Goal: Transaction & Acquisition: Purchase product/service

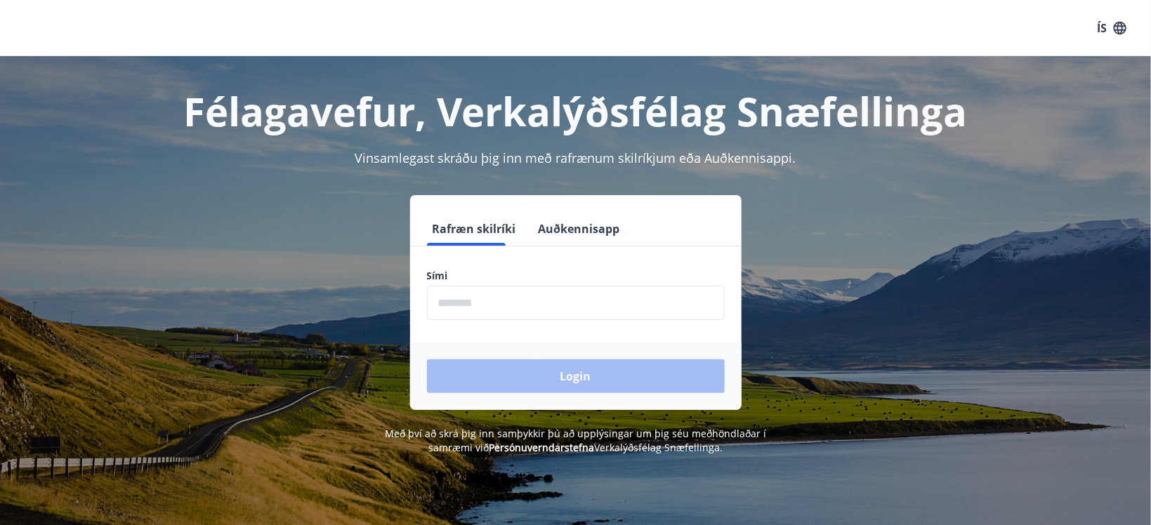
click at [507, 294] on input "phone" at bounding box center [576, 303] width 298 height 34
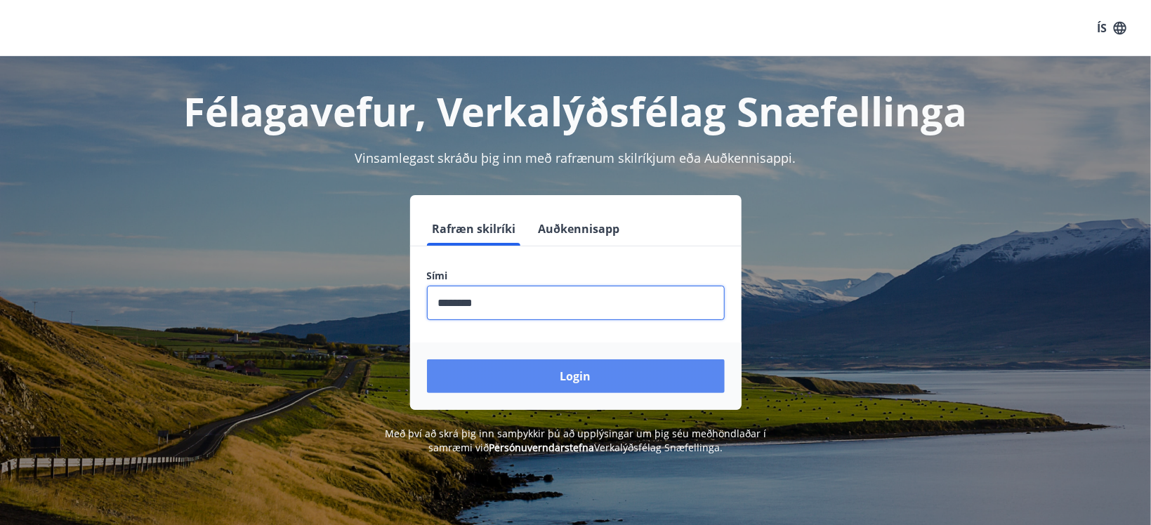
type input "********"
click at [595, 381] on button "Login" at bounding box center [576, 377] width 298 height 34
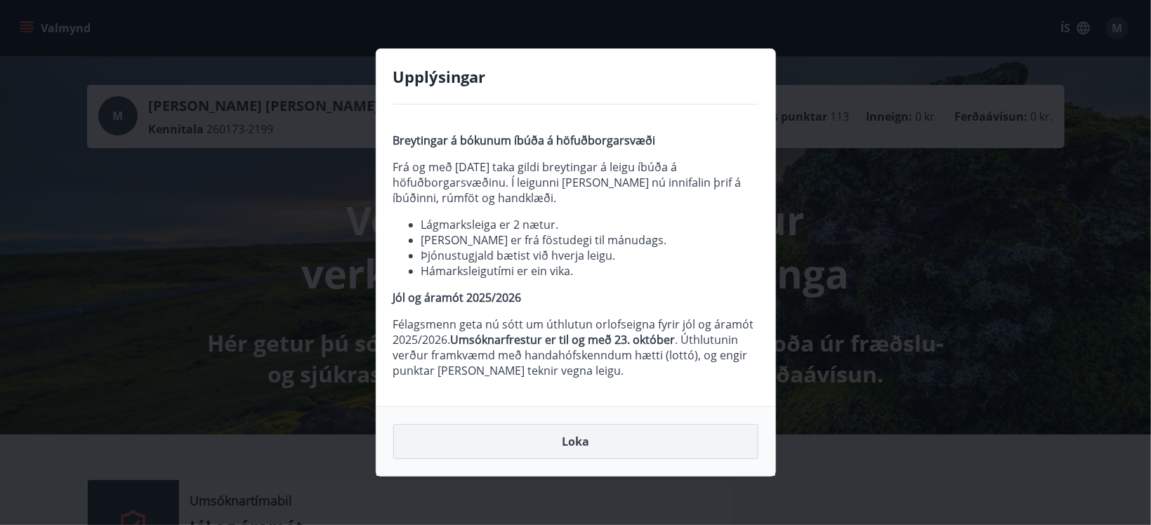
click at [570, 440] on button "Loka" at bounding box center [575, 441] width 365 height 35
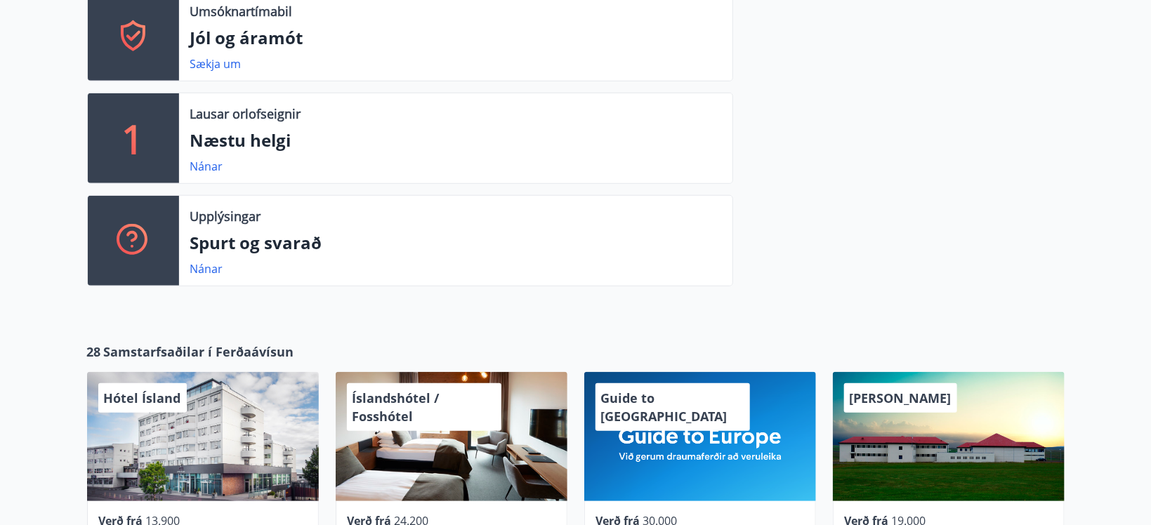
scroll to position [521, 0]
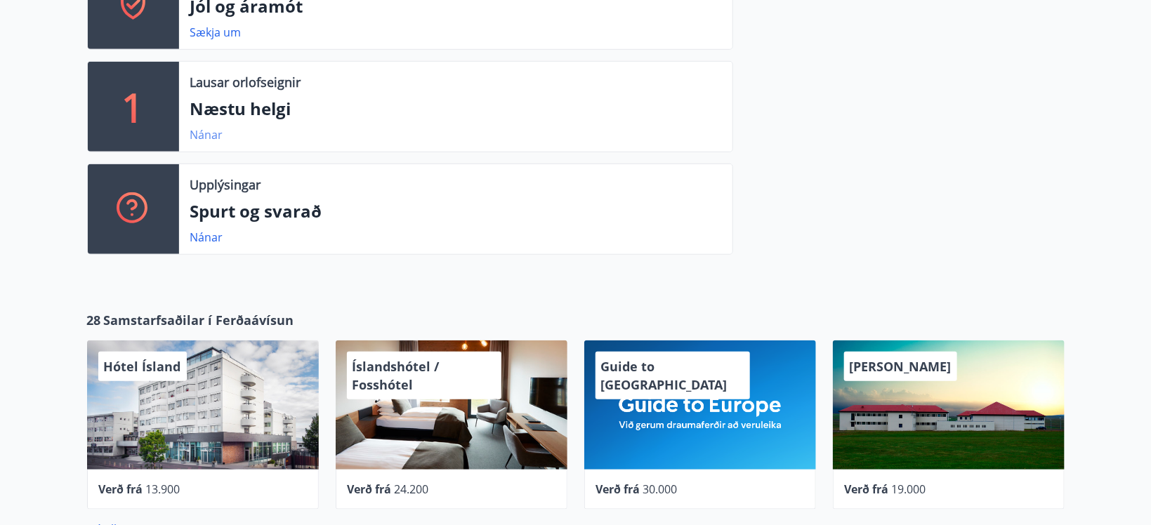
click at [204, 133] on link "Nánar" at bounding box center [206, 134] width 33 height 15
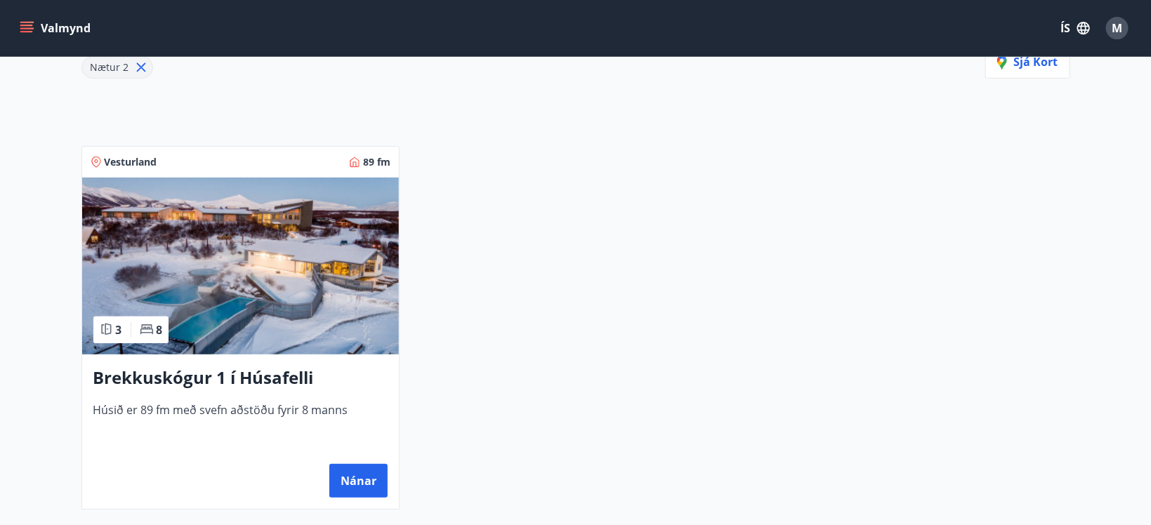
scroll to position [74, 0]
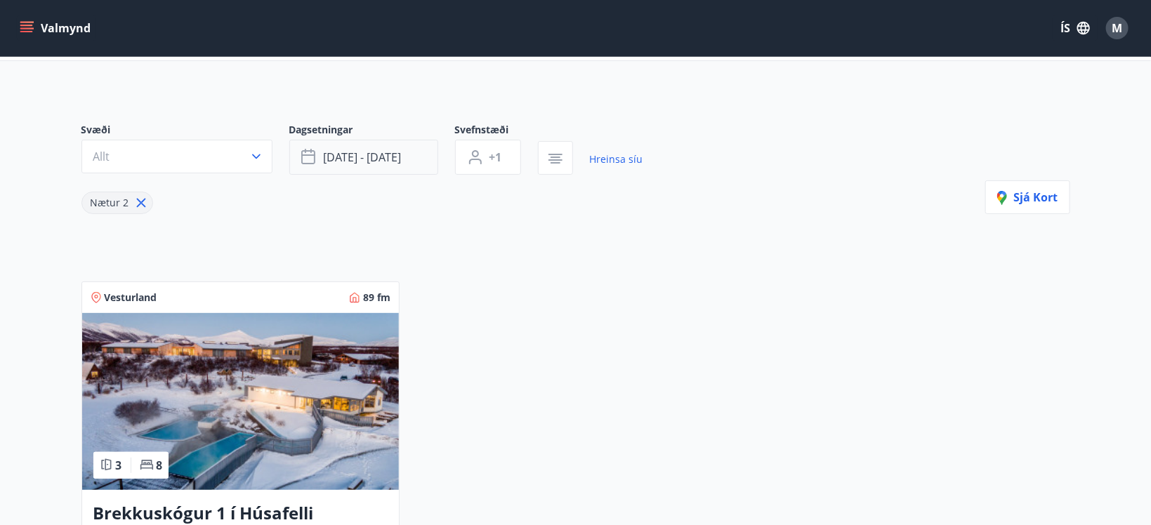
click at [428, 156] on button "[DATE] - [DATE]" at bounding box center [363, 157] width 149 height 35
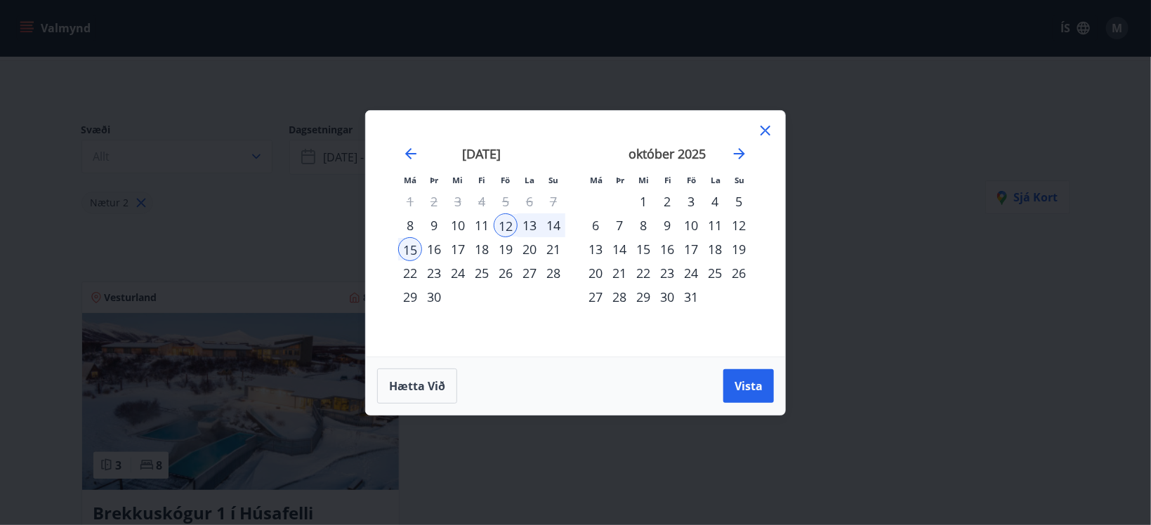
click at [673, 250] on div "16" at bounding box center [667, 249] width 24 height 24
click at [617, 273] on div "21" at bounding box center [620, 273] width 24 height 24
click at [743, 157] on icon "Move forward to switch to the next month." at bounding box center [739, 153] width 17 height 17
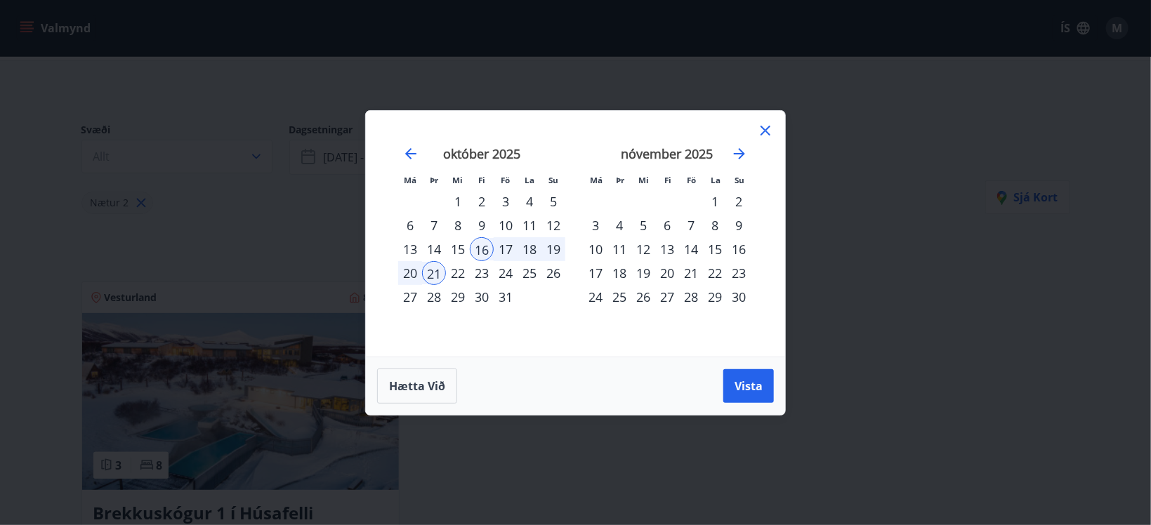
click at [487, 247] on div "16" at bounding box center [482, 249] width 24 height 24
click at [742, 392] on span "Vista" at bounding box center [749, 386] width 28 height 15
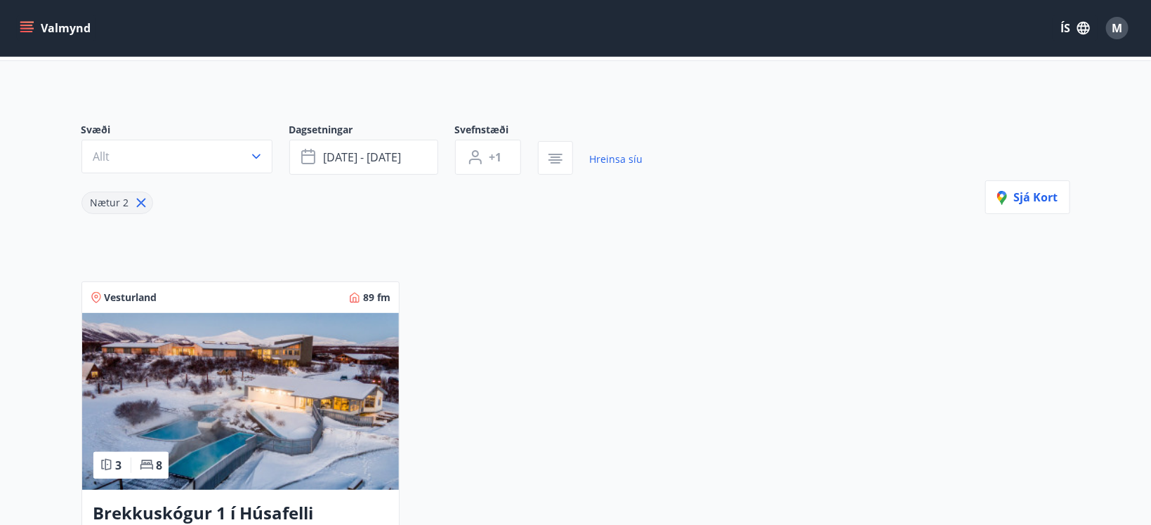
scroll to position [15, 0]
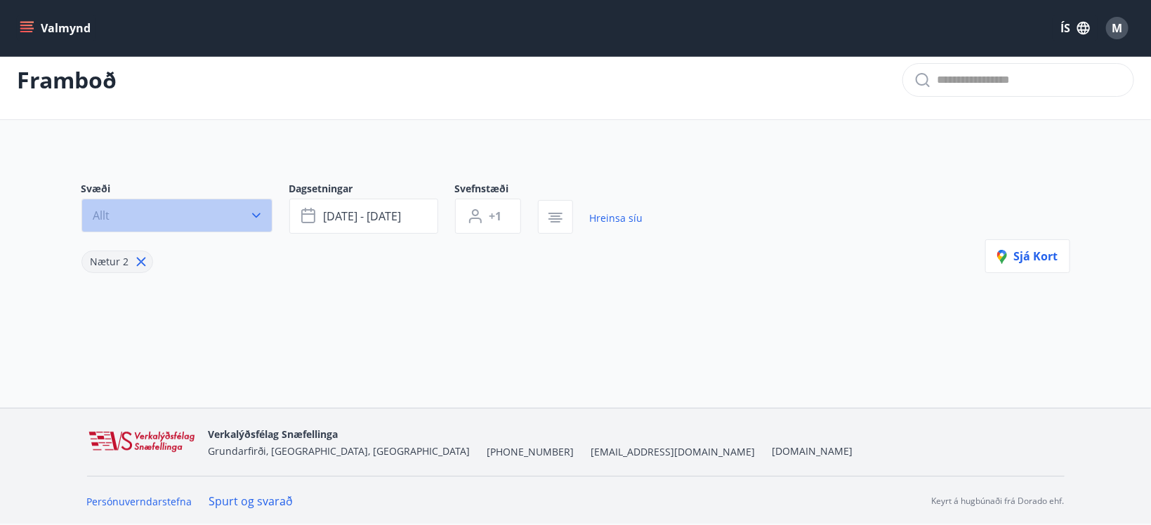
click at [167, 216] on button "Allt" at bounding box center [176, 216] width 191 height 34
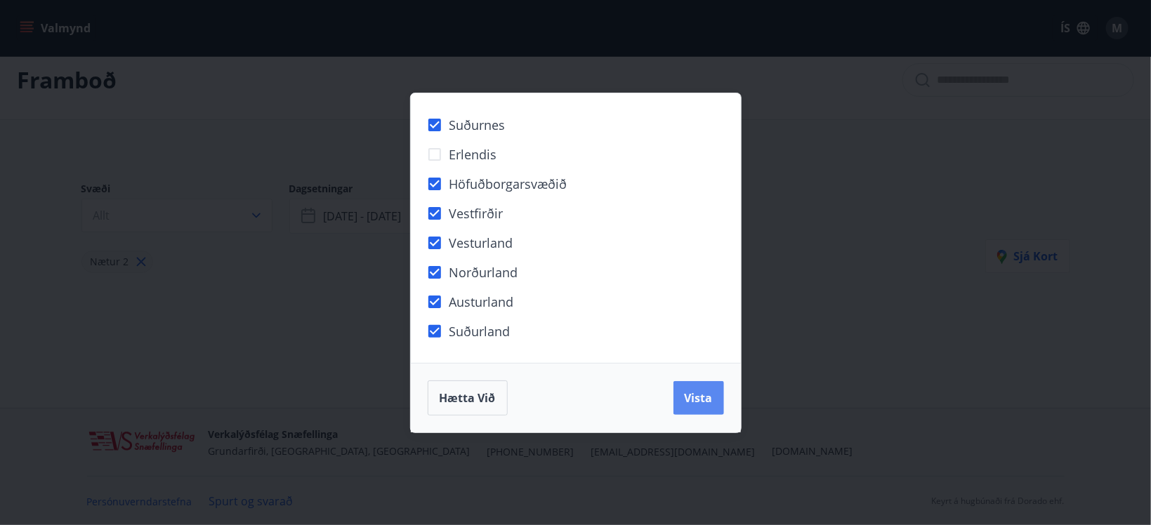
click at [712, 412] on button "Vista" at bounding box center [699, 398] width 51 height 34
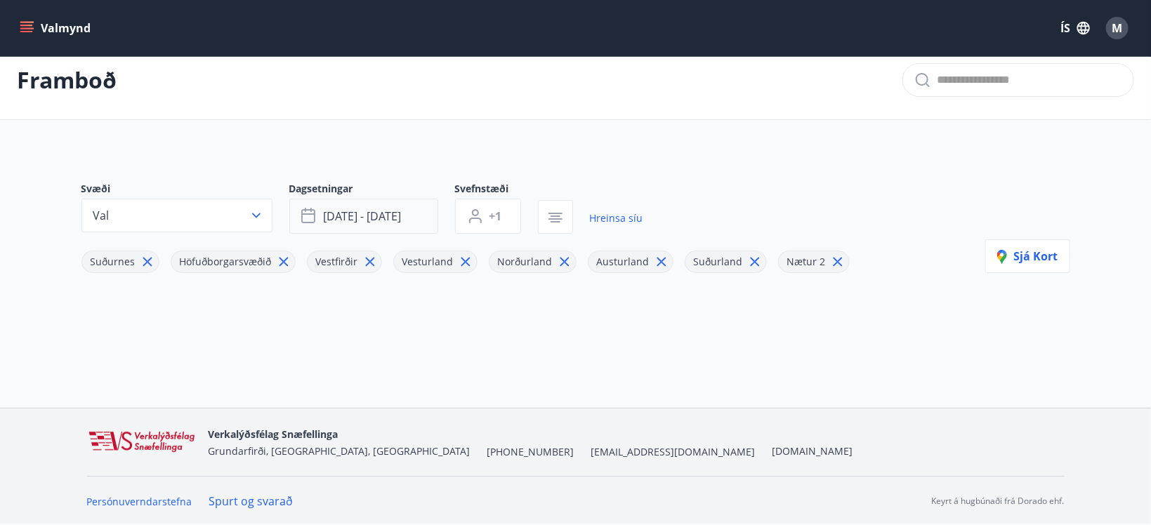
click at [395, 220] on span "[DATE] - [DATE]" at bounding box center [363, 216] width 78 height 15
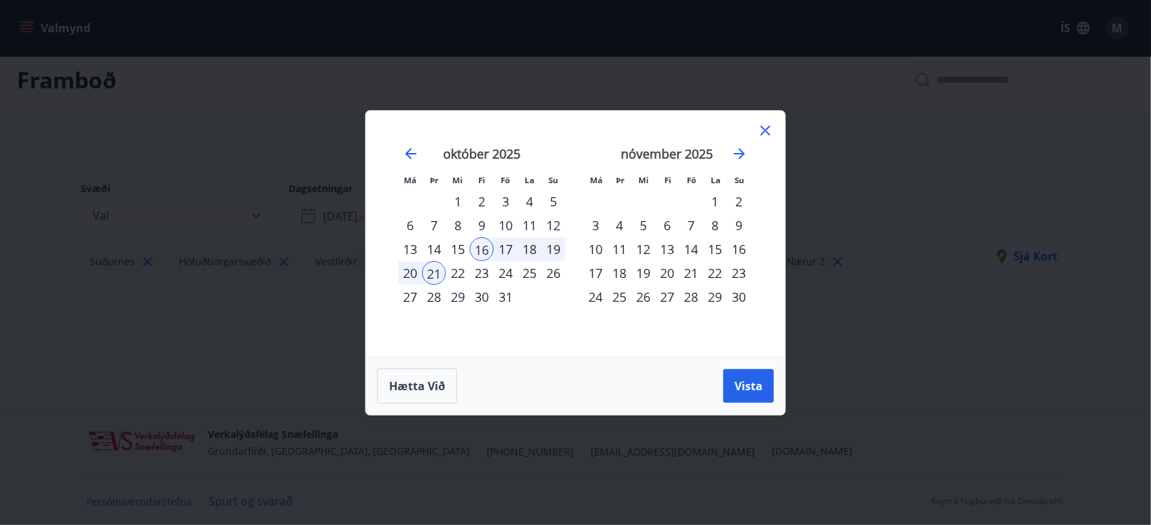
click at [505, 248] on div "17" at bounding box center [506, 249] width 24 height 24
click at [396, 274] on div "[DATE] 1 2 3 4 5 6 7 8 9 10 11 12 13 14 15 16 17 18 19 20 21 22 23 24 25 26 27 …" at bounding box center [481, 243] width 185 height 230
click at [502, 246] on div "17" at bounding box center [506, 249] width 24 height 24
click at [407, 274] on div "20" at bounding box center [410, 273] width 24 height 24
click at [753, 384] on span "Vista" at bounding box center [749, 386] width 28 height 15
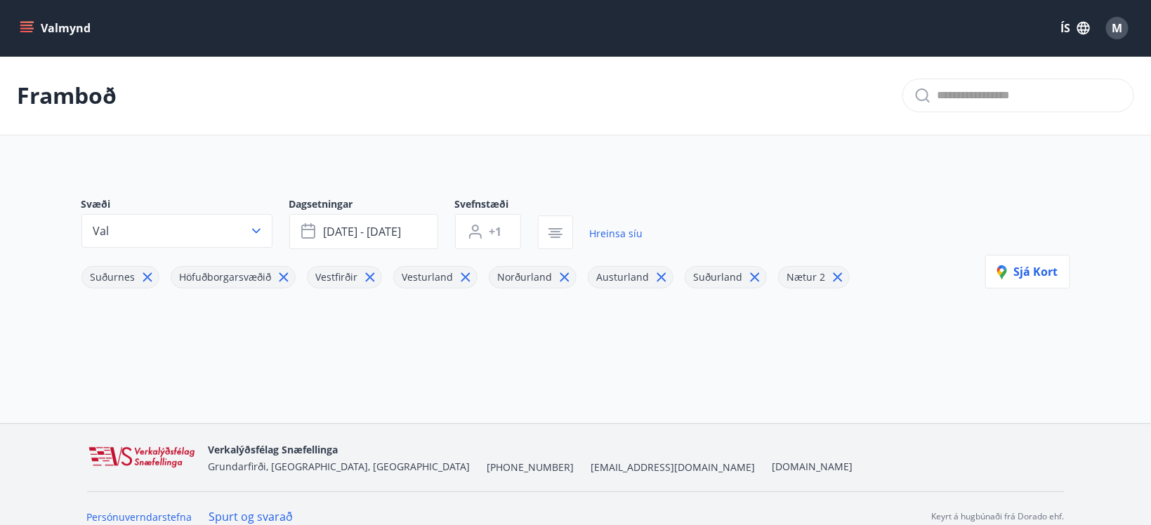
click at [56, 28] on button "Valmynd" at bounding box center [56, 27] width 79 height 25
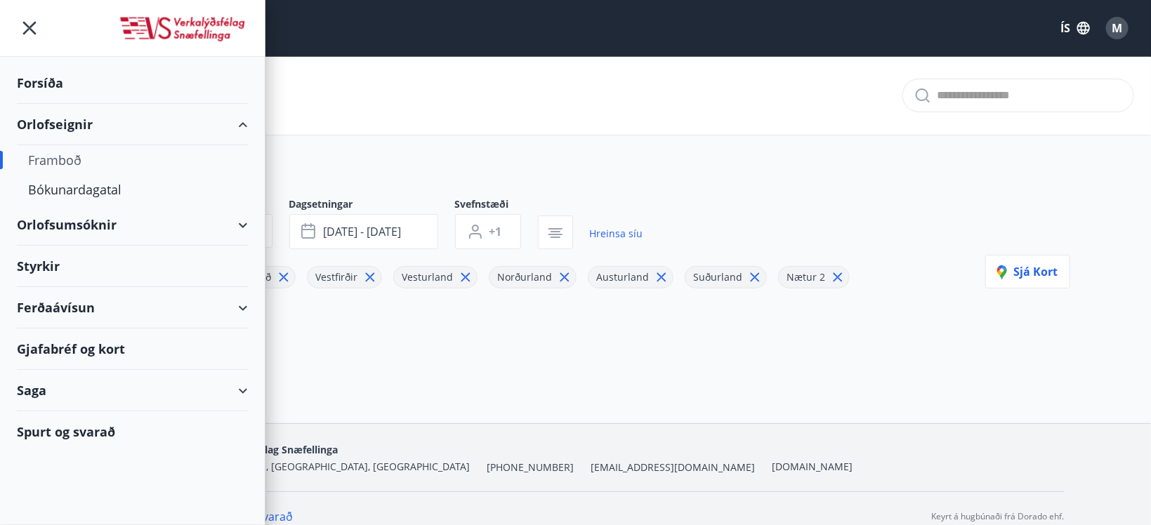
click at [60, 161] on div "Framboð" at bounding box center [132, 159] width 209 height 29
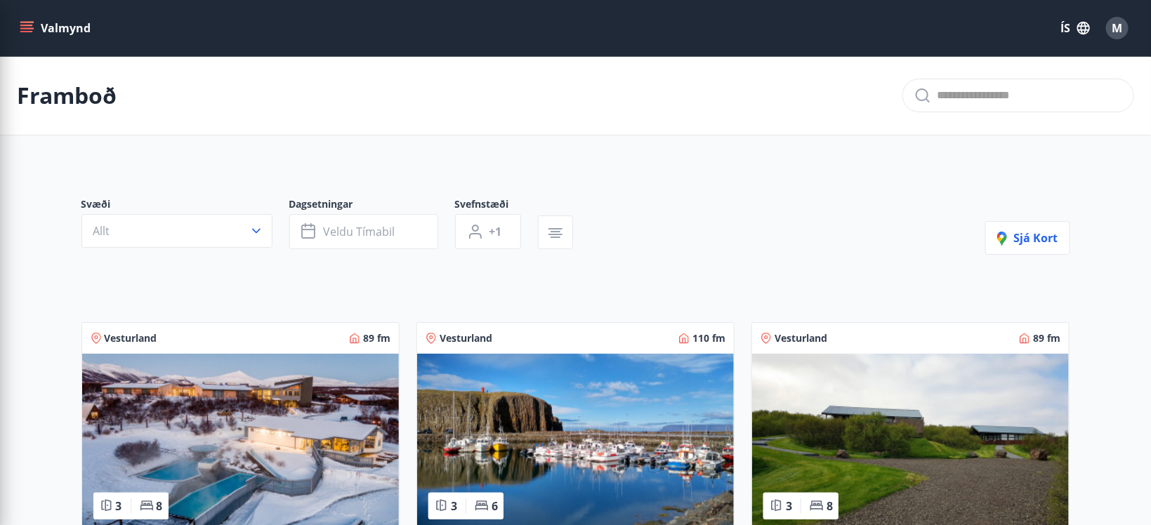
click at [359, 236] on span "Veldu tímabil" at bounding box center [360, 231] width 72 height 15
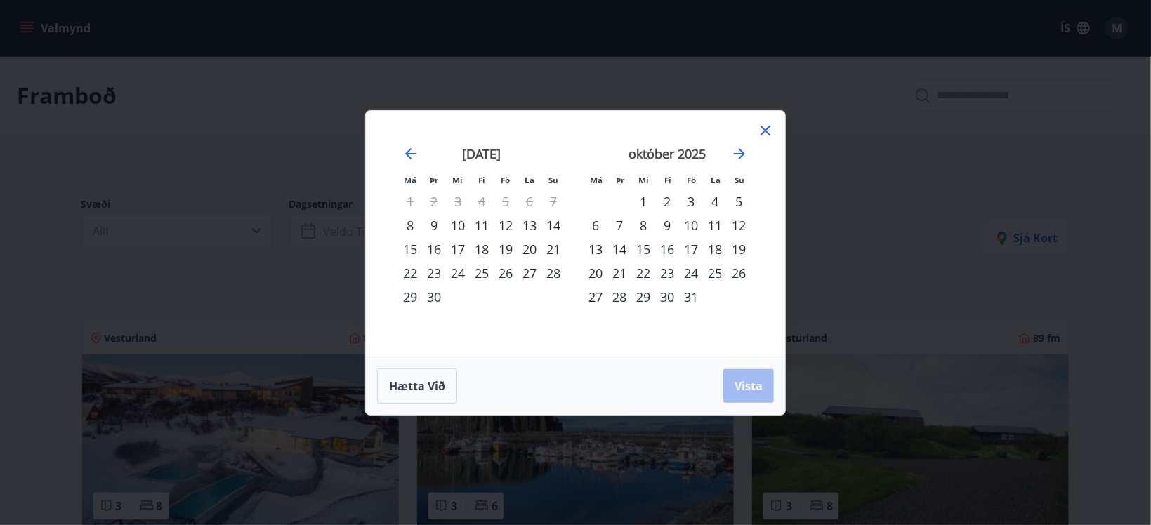
click at [693, 250] on div "17" at bounding box center [691, 249] width 24 height 24
click at [598, 274] on div "20" at bounding box center [596, 273] width 24 height 24
click at [759, 390] on span "Vista" at bounding box center [749, 386] width 28 height 15
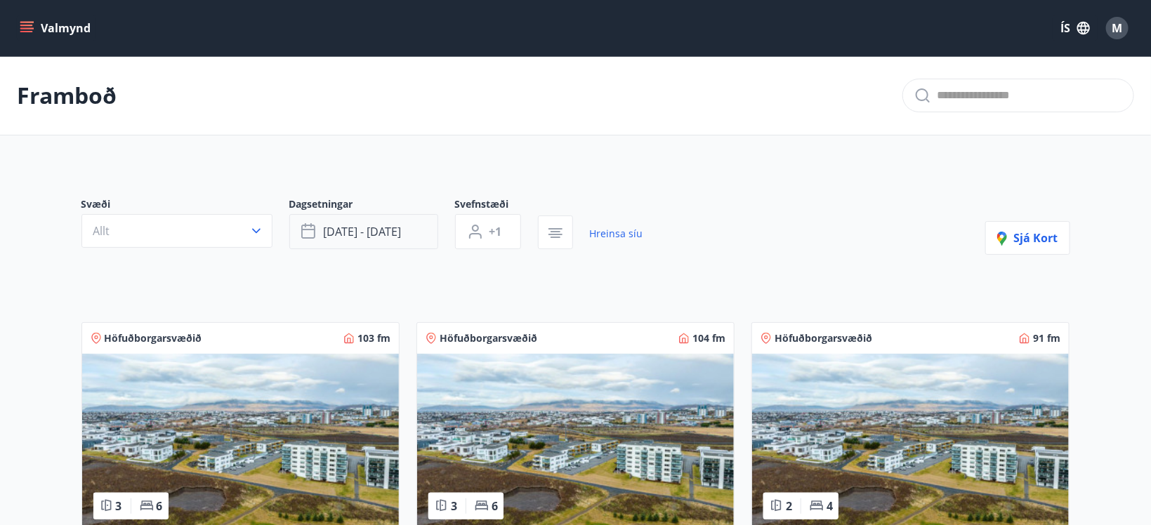
click at [353, 231] on span "[DATE] - [DATE]" at bounding box center [363, 231] width 78 height 15
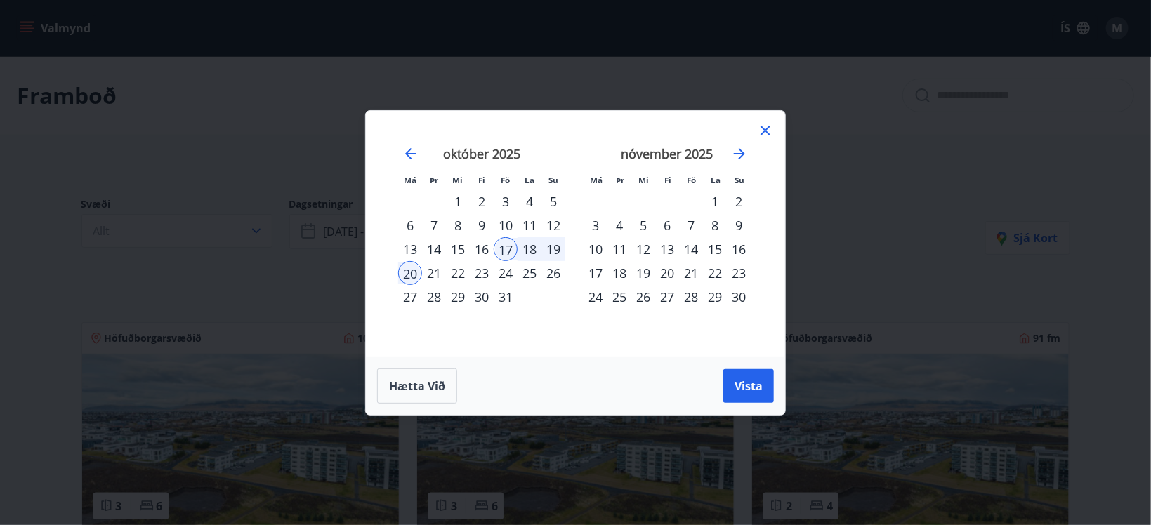
click at [510, 275] on div "24" at bounding box center [506, 273] width 24 height 24
click at [407, 297] on div "27" at bounding box center [410, 297] width 24 height 24
click at [753, 388] on span "Vista" at bounding box center [749, 386] width 28 height 15
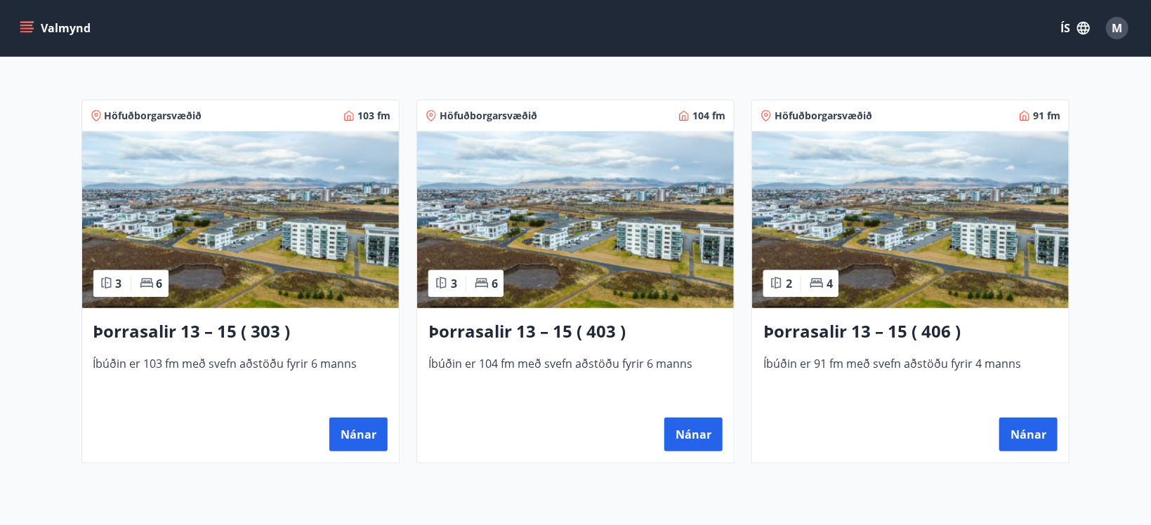
scroll to position [223, 0]
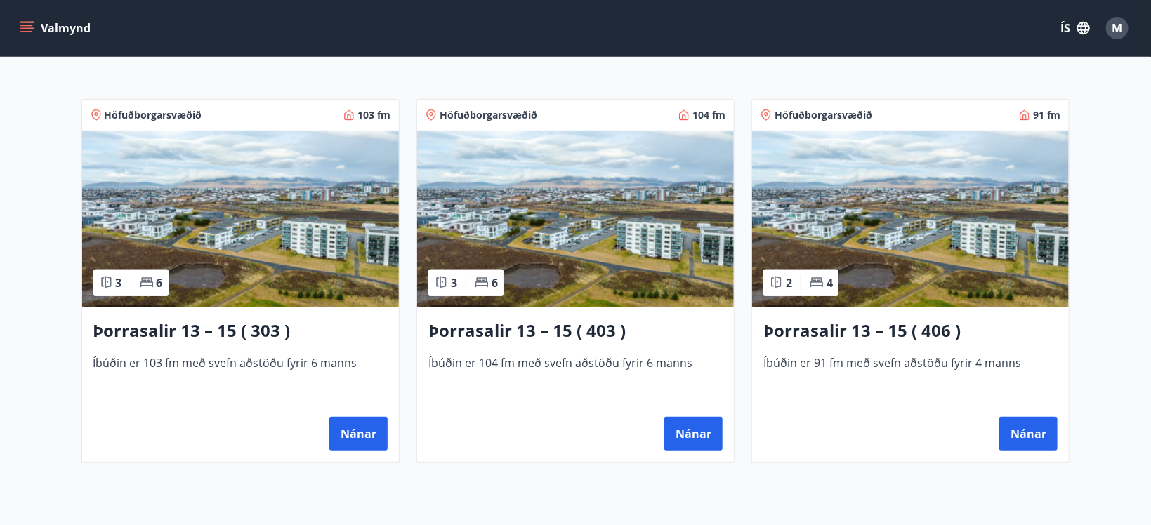
click at [516, 327] on h3 "Þorrasalir 13 – 15 ( 403 )" at bounding box center [575, 331] width 294 height 25
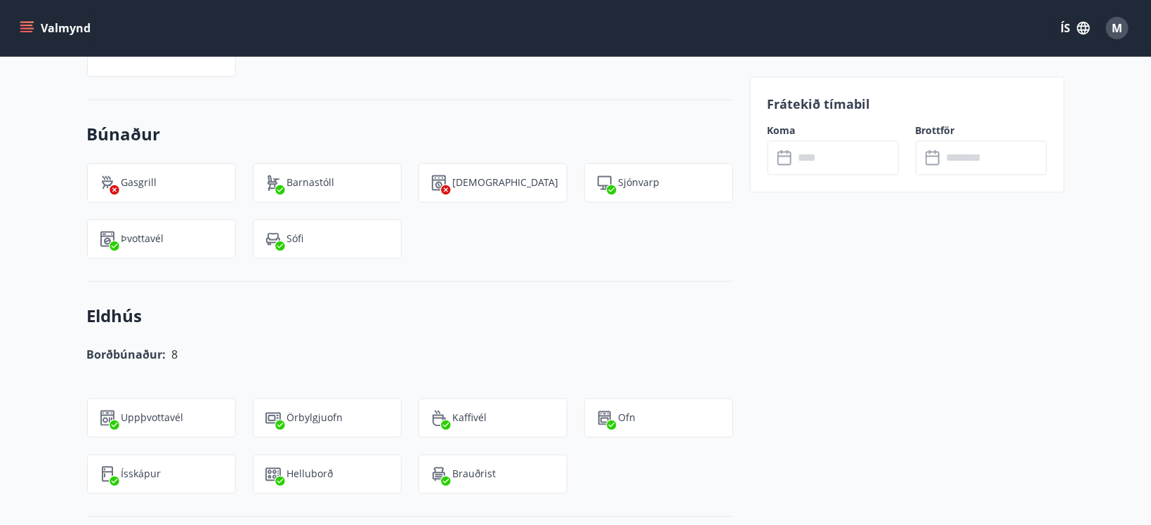
scroll to position [1191, 0]
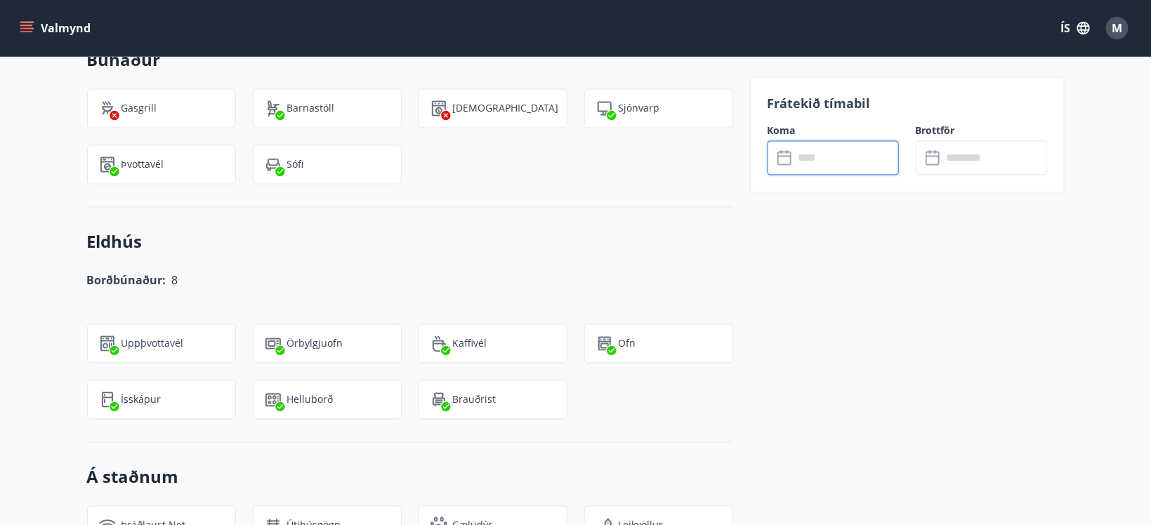
click at [822, 159] on input "text" at bounding box center [846, 158] width 105 height 34
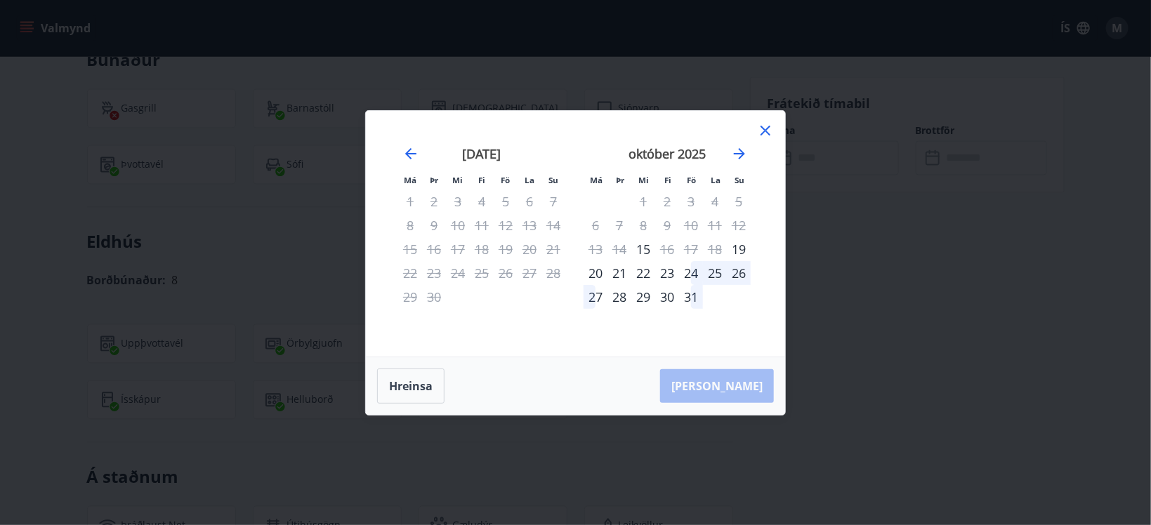
click at [688, 271] on div "24" at bounding box center [691, 273] width 24 height 24
click at [588, 295] on div "27" at bounding box center [596, 297] width 24 height 24
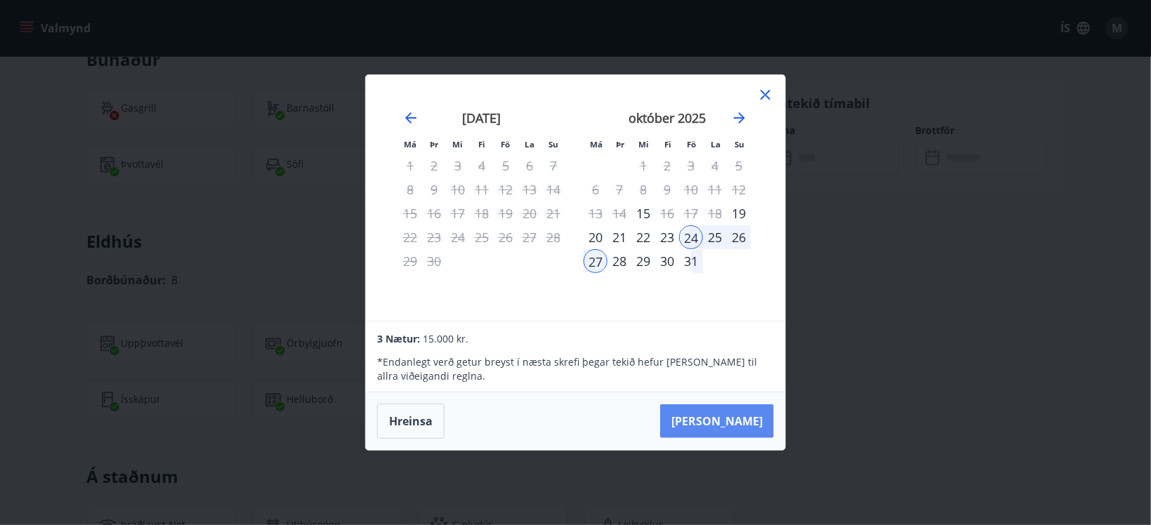
click at [732, 421] on button "[PERSON_NAME]" at bounding box center [717, 422] width 114 height 34
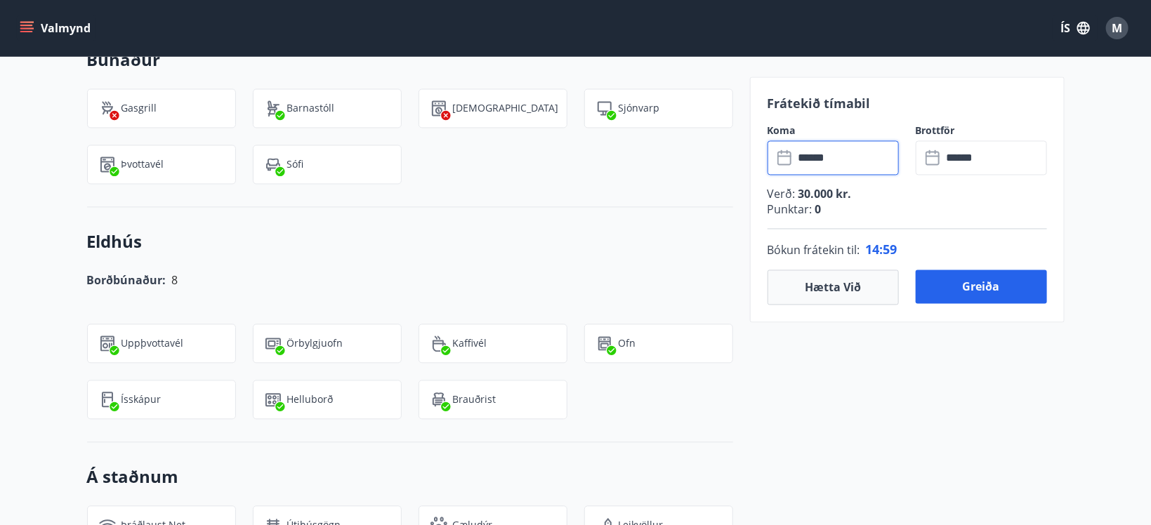
type input "******"
click at [831, 291] on button "Hætta við" at bounding box center [833, 287] width 131 height 35
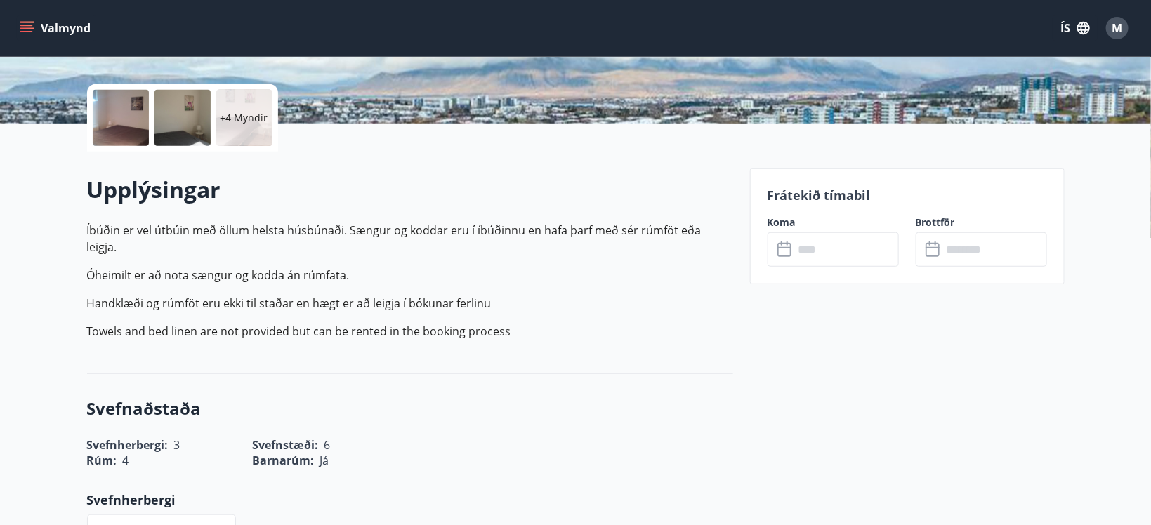
scroll to position [0, 0]
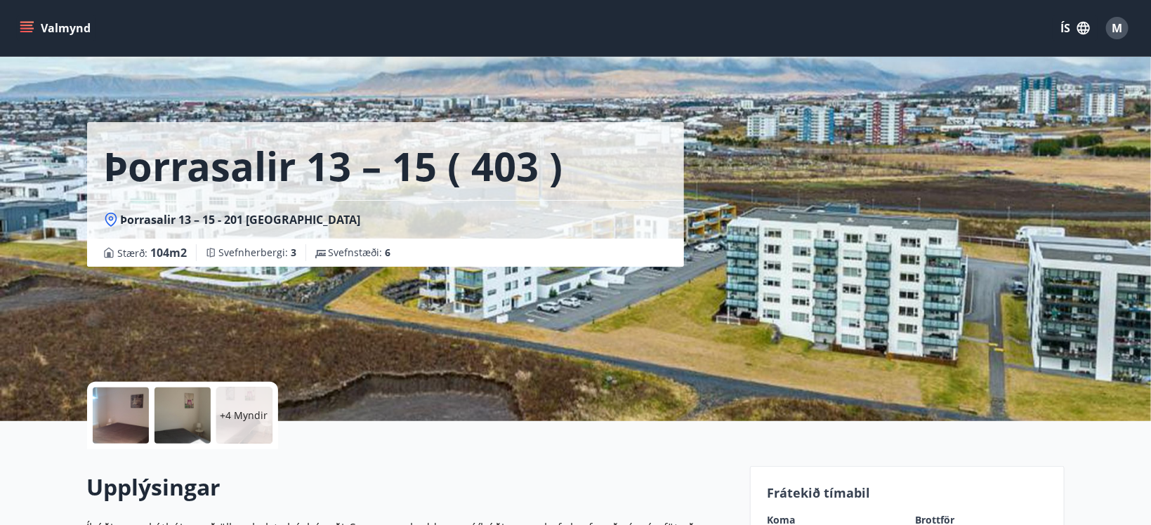
click at [65, 23] on button "Valmynd" at bounding box center [56, 27] width 79 height 25
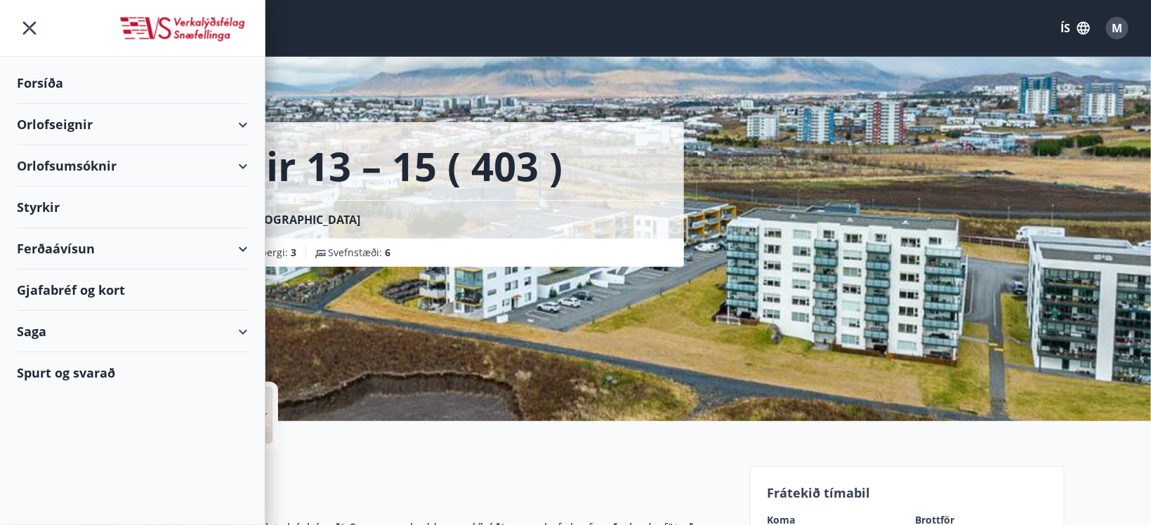
click at [40, 81] on div "Forsíða" at bounding box center [132, 83] width 231 height 41
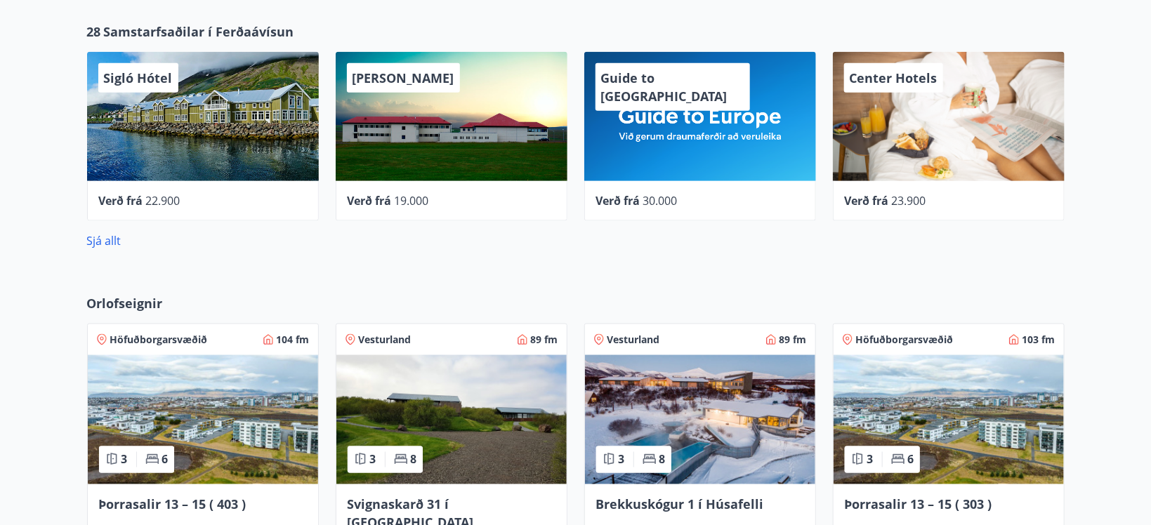
scroll to position [893, 0]
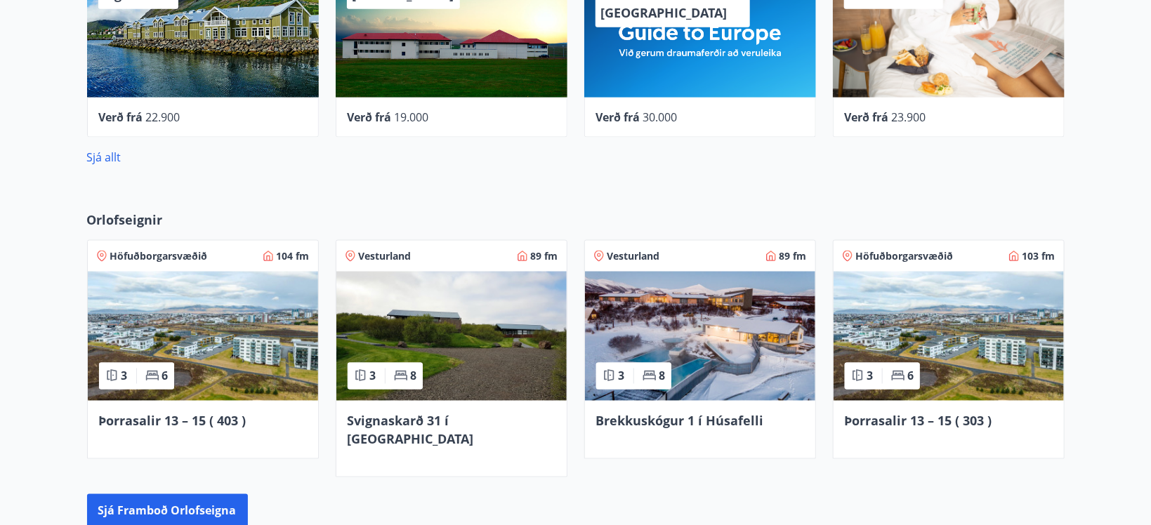
click at [683, 323] on img at bounding box center [700, 336] width 230 height 129
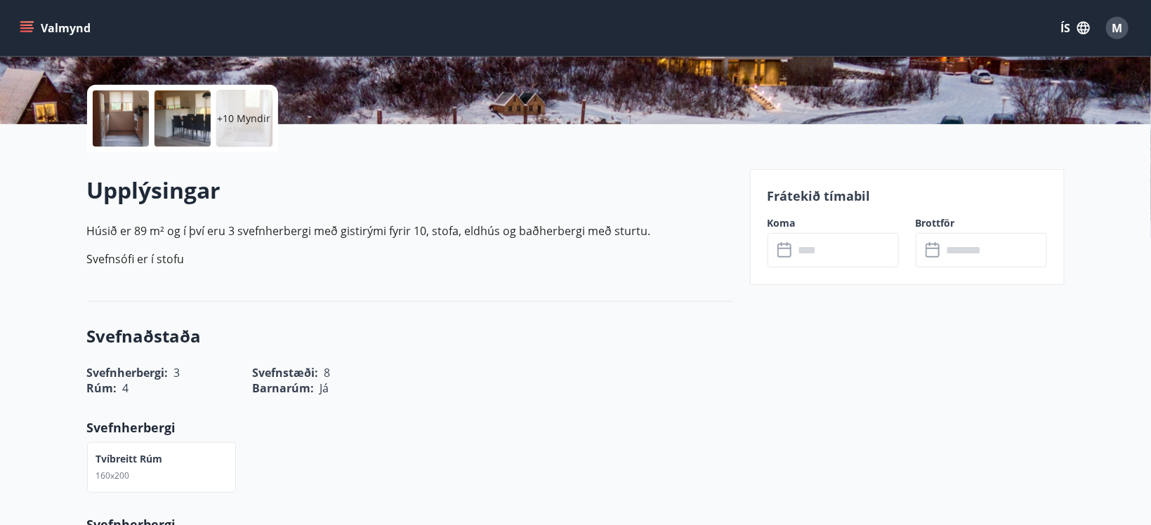
scroll to position [372, 0]
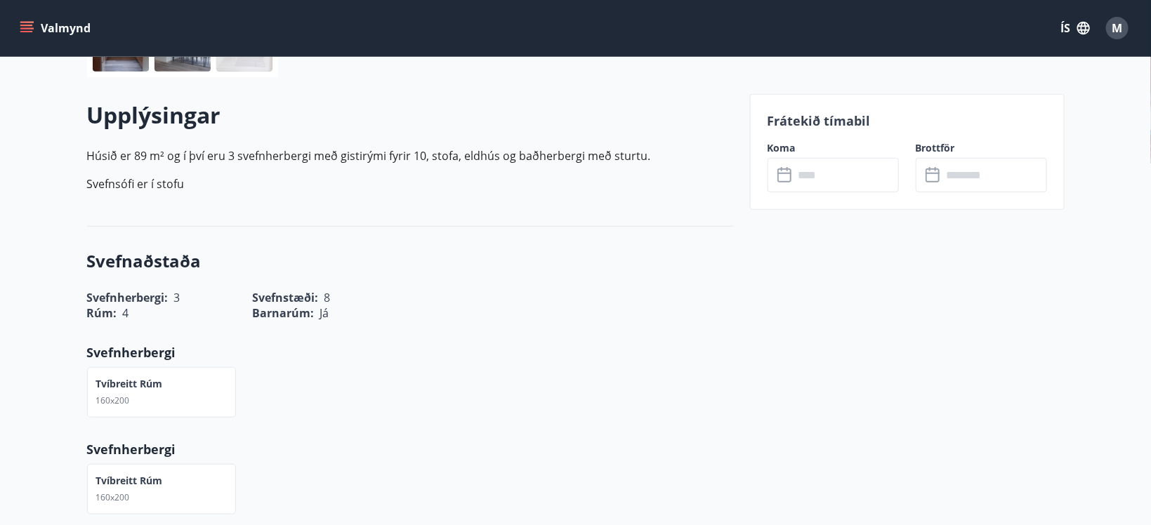
click at [822, 176] on input "text" at bounding box center [846, 175] width 105 height 34
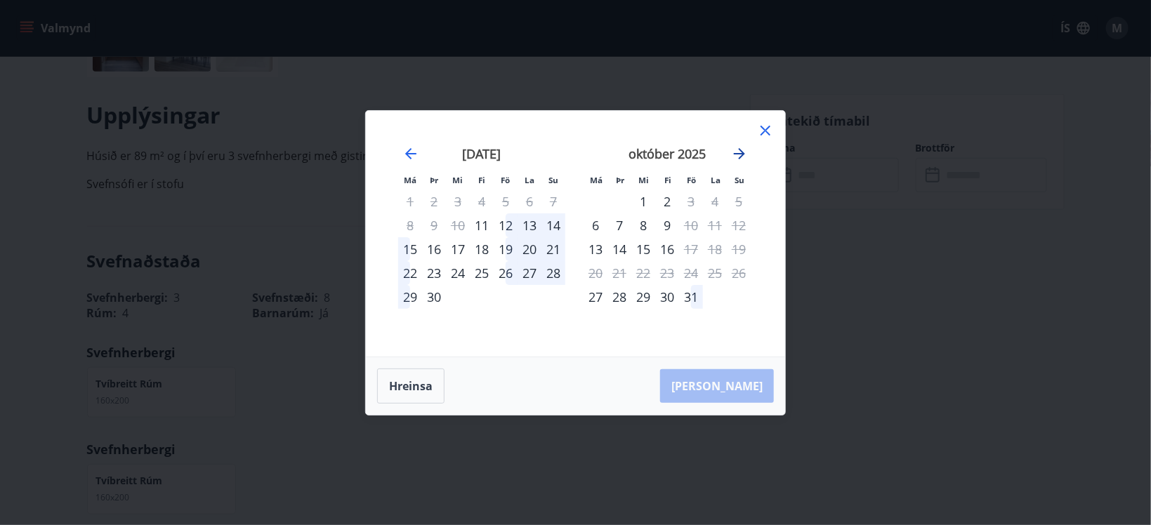
click at [733, 153] on icon "Move forward to switch to the next month." at bounding box center [739, 153] width 17 height 17
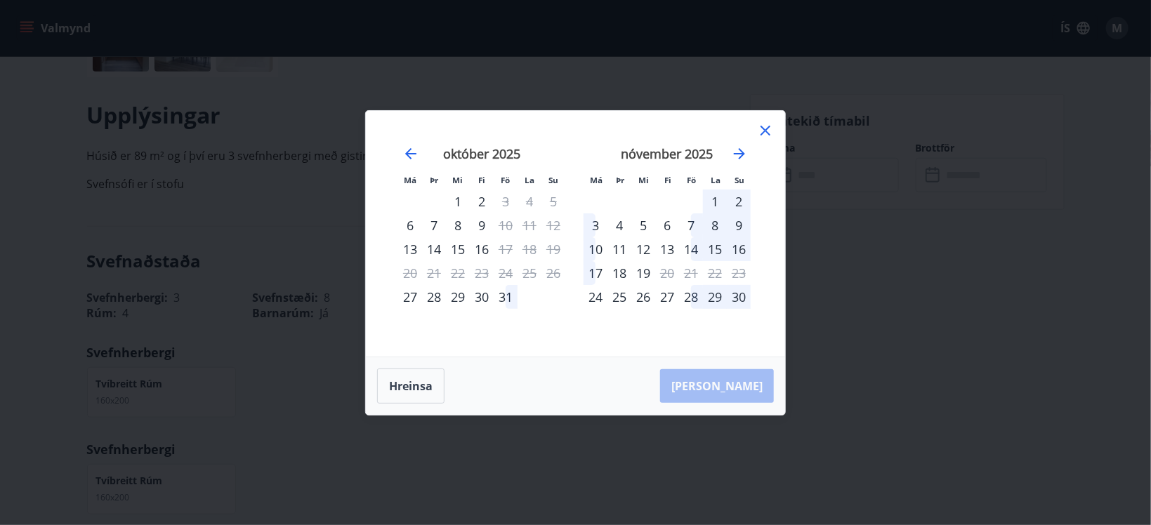
click at [690, 298] on div "28" at bounding box center [691, 297] width 24 height 24
click at [740, 155] on icon "Move forward to switch to the next month." at bounding box center [739, 153] width 17 height 17
click at [596, 200] on div "1" at bounding box center [596, 202] width 24 height 24
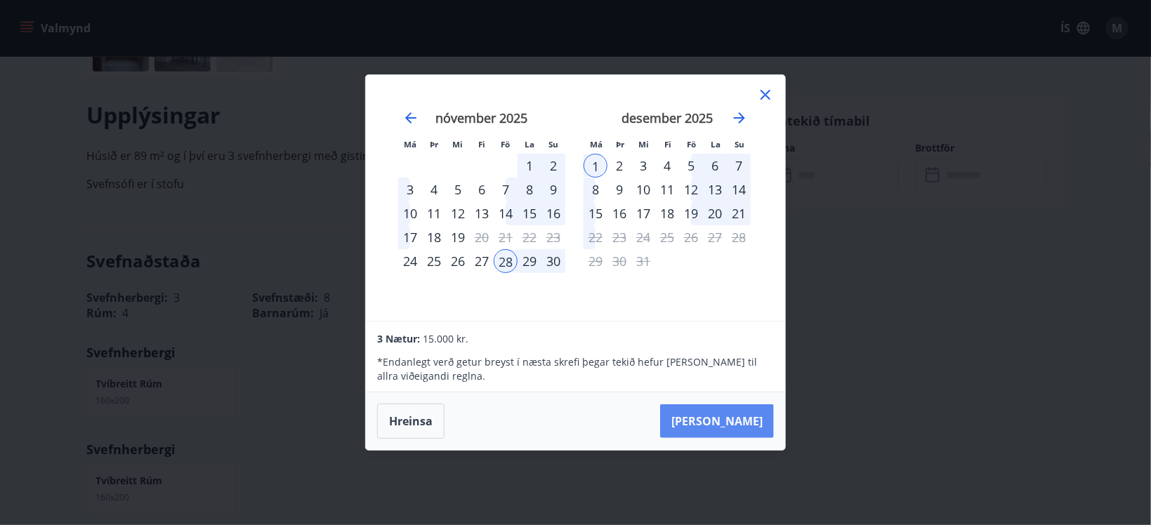
click at [730, 416] on button "[PERSON_NAME]" at bounding box center [717, 422] width 114 height 34
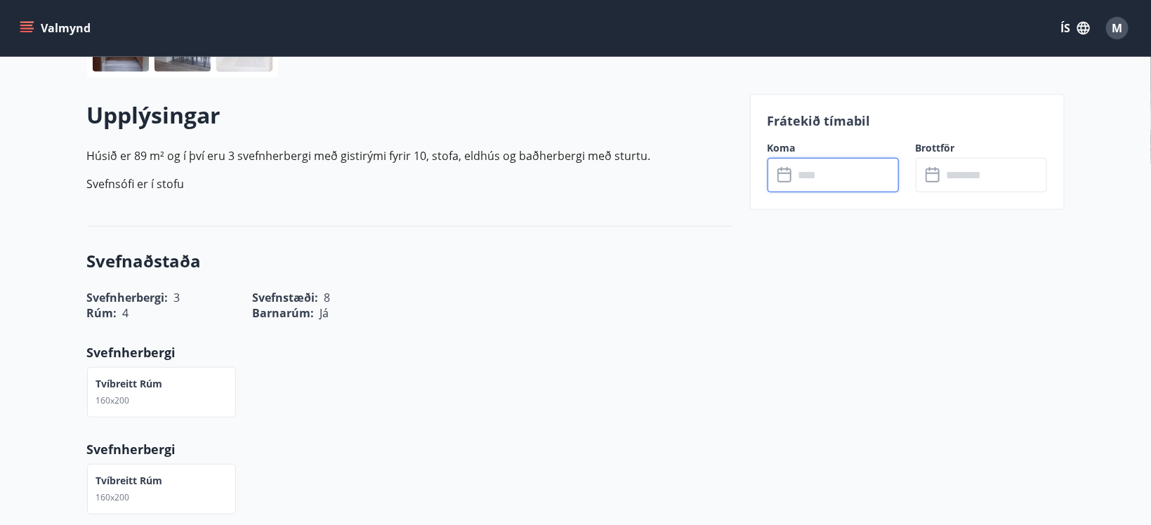
type input "******"
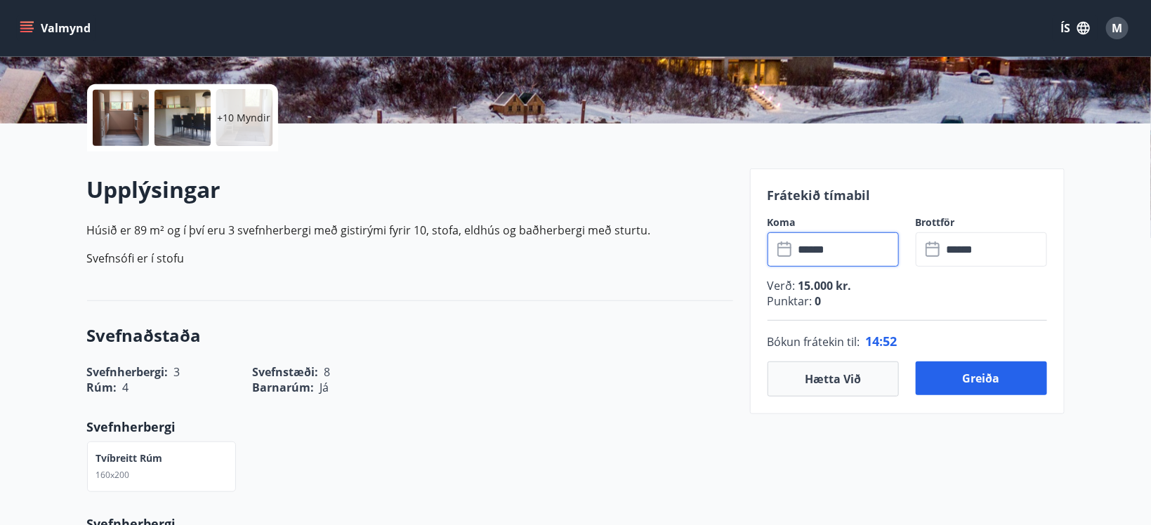
scroll to position [149, 0]
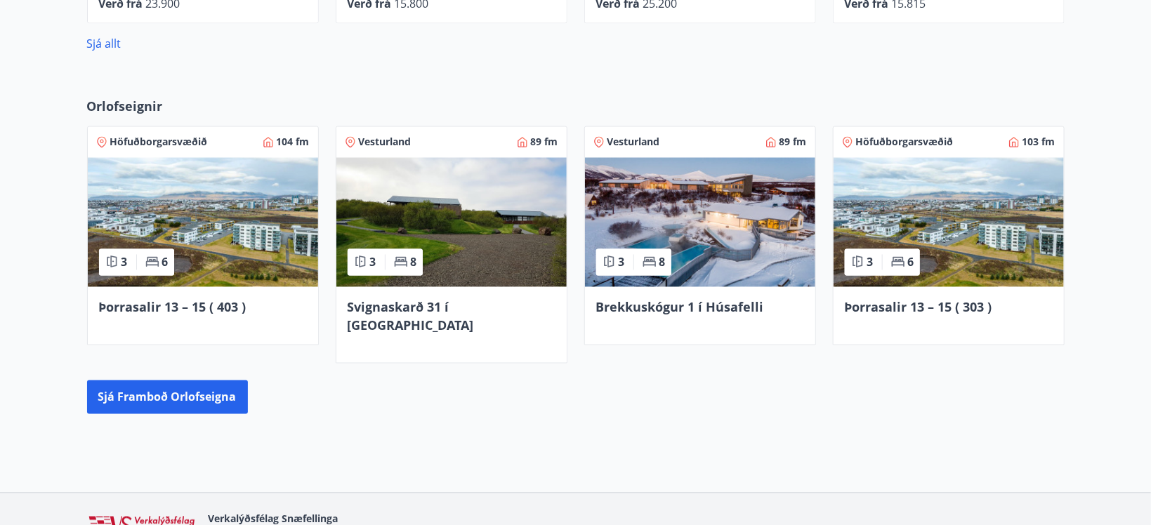
scroll to position [1175, 0]
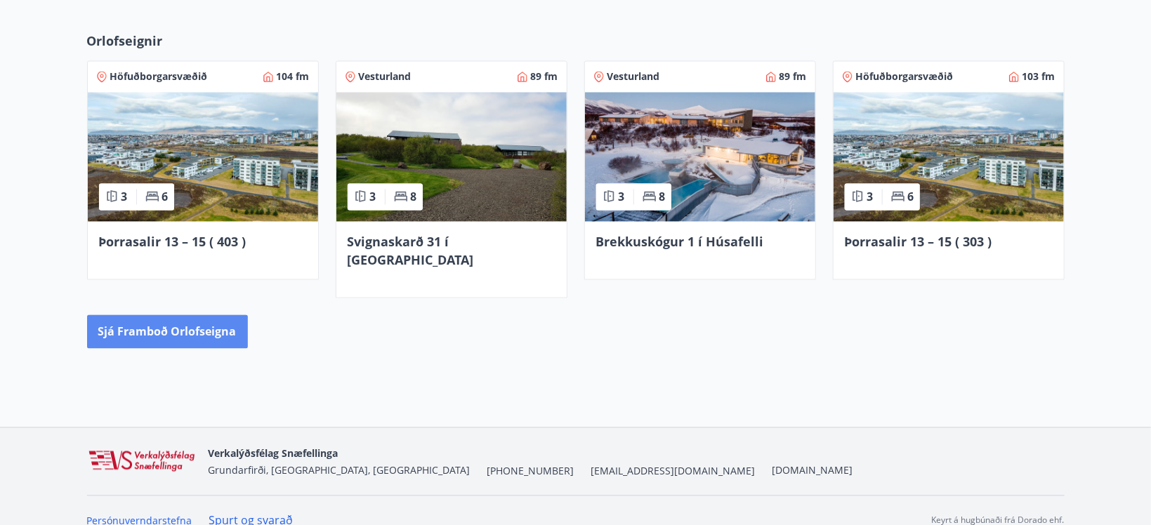
click at [189, 315] on button "Sjá framboð orlofseigna" at bounding box center [167, 332] width 161 height 34
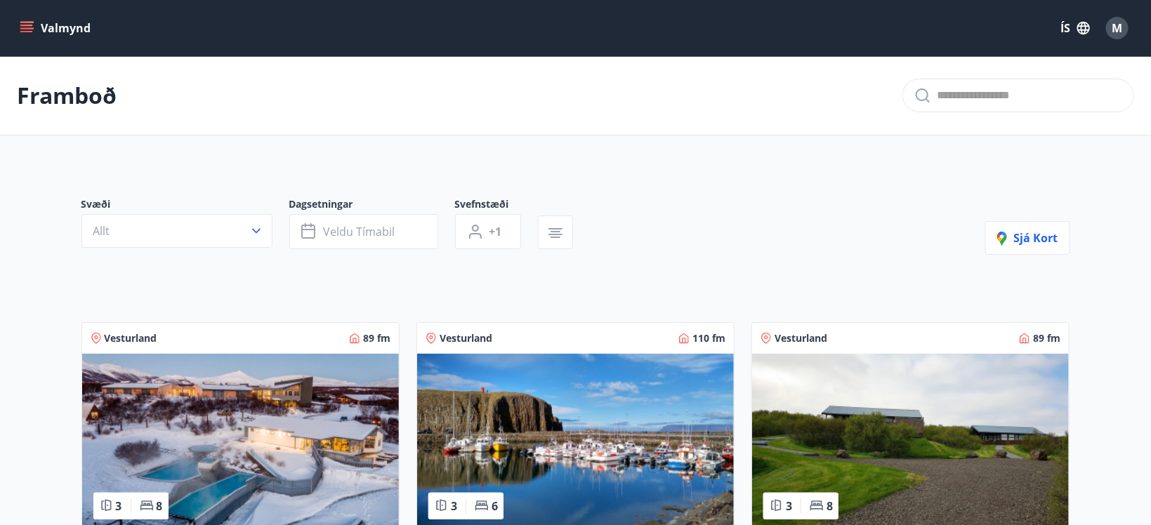
scroll to position [223, 0]
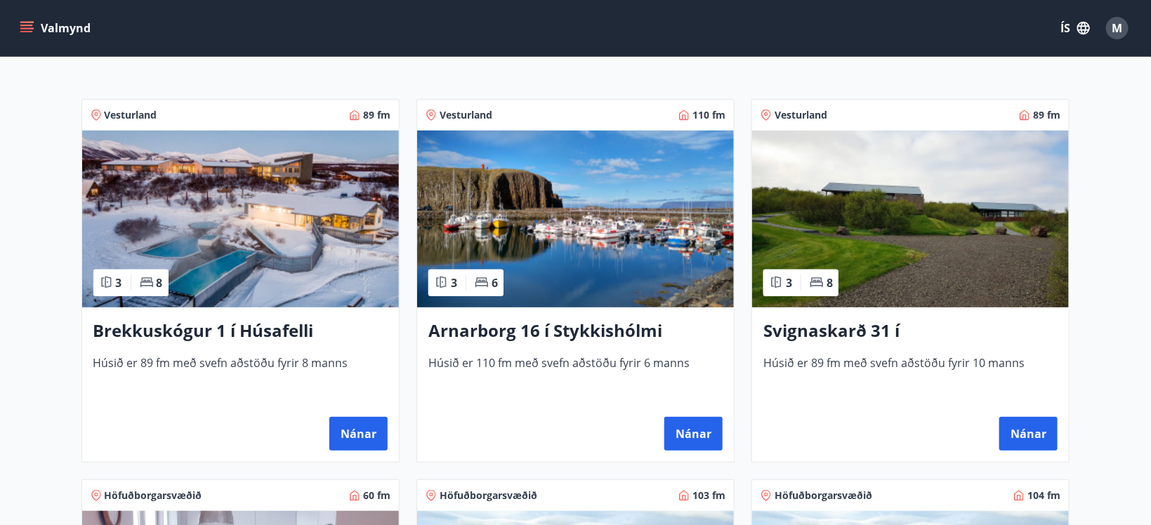
click at [558, 213] on img at bounding box center [575, 219] width 317 height 177
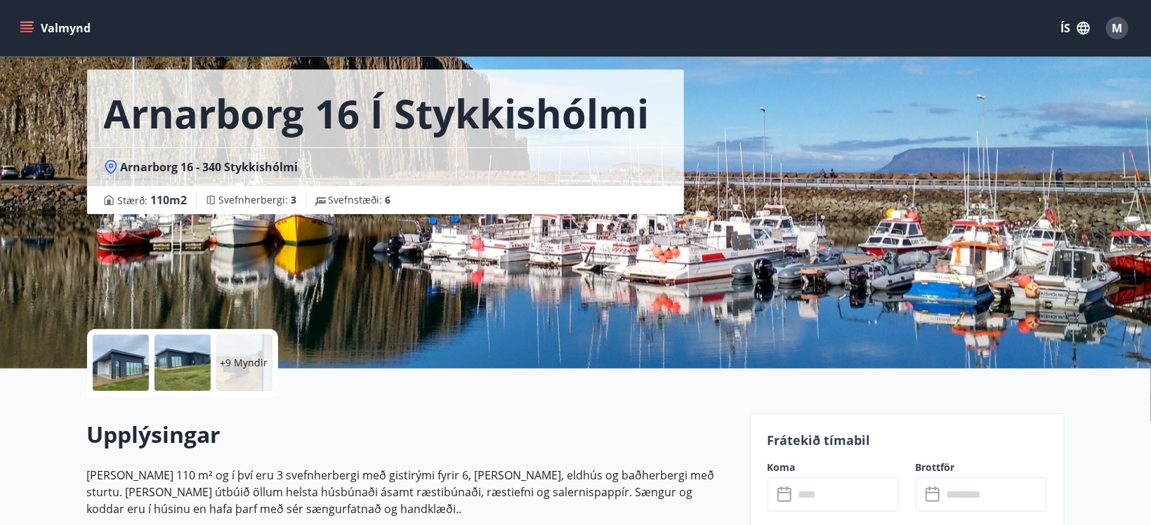
scroll to position [298, 0]
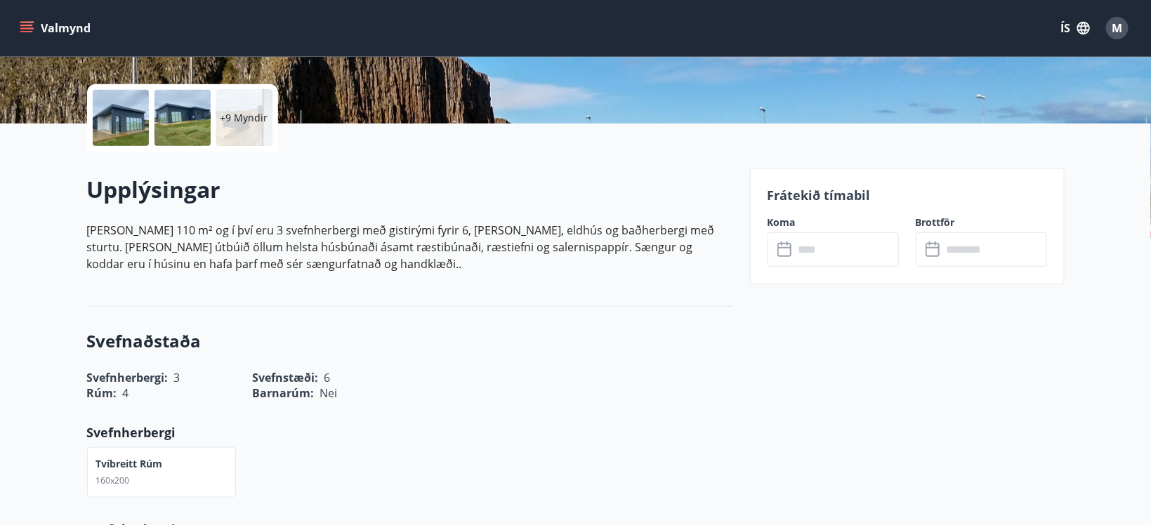
click at [818, 249] on input "text" at bounding box center [846, 249] width 105 height 34
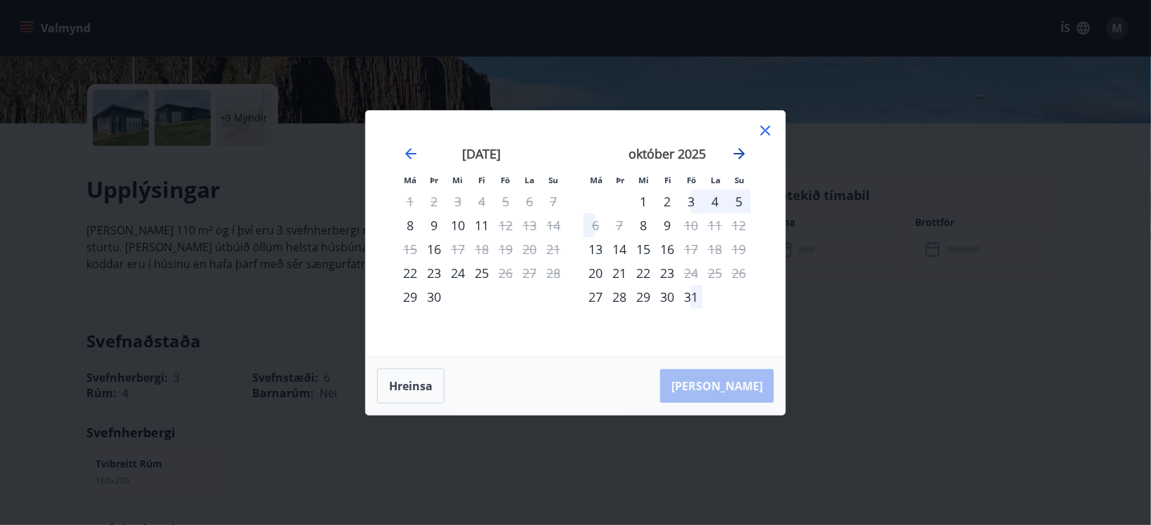
click at [741, 152] on icon "Move forward to switch to the next month." at bounding box center [739, 153] width 17 height 17
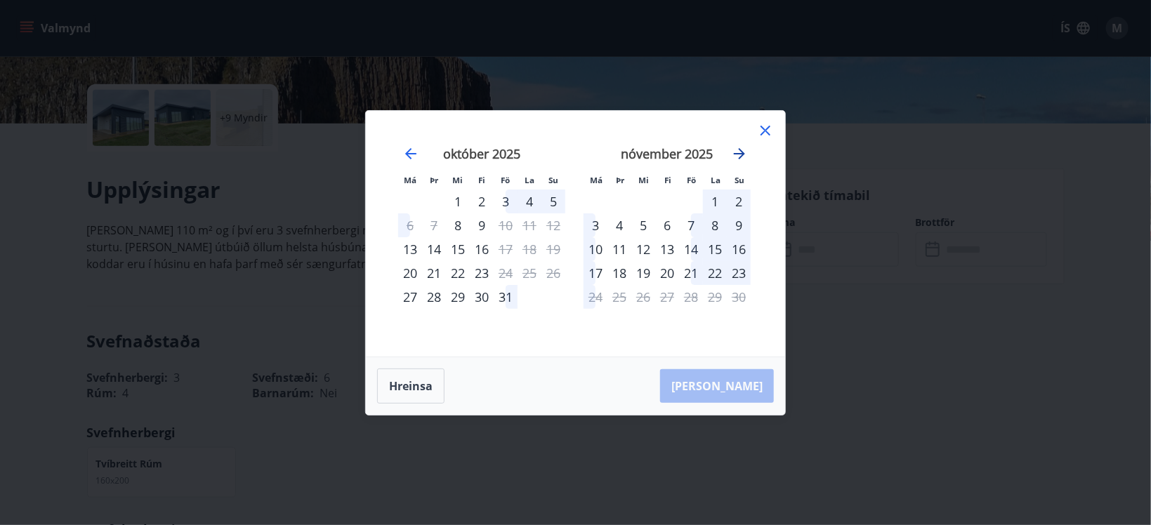
click at [741, 152] on icon "Move forward to switch to the next month." at bounding box center [739, 153] width 17 height 17
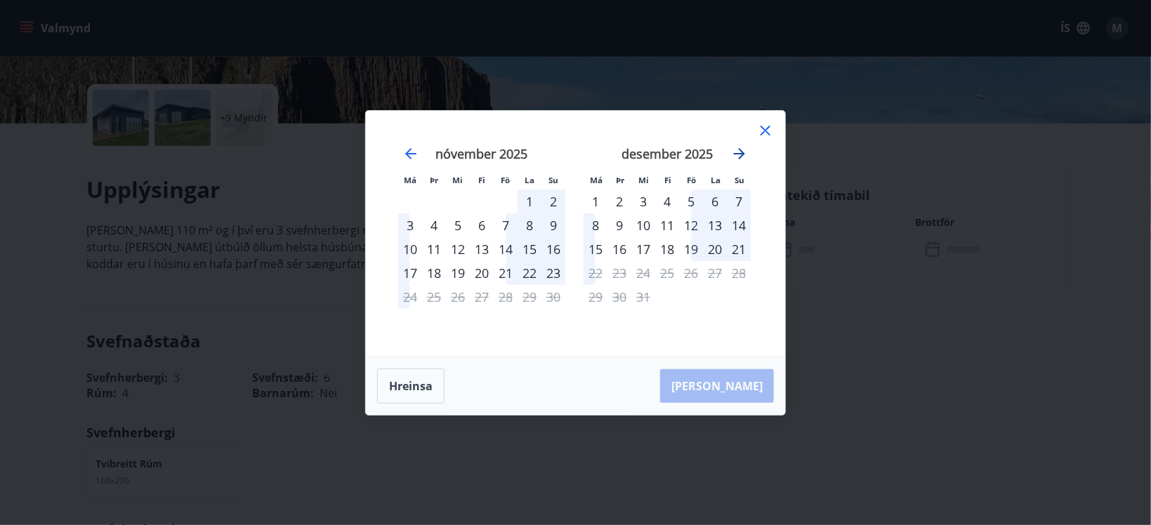
click at [741, 152] on icon "Move forward to switch to the next month." at bounding box center [739, 153] width 17 height 17
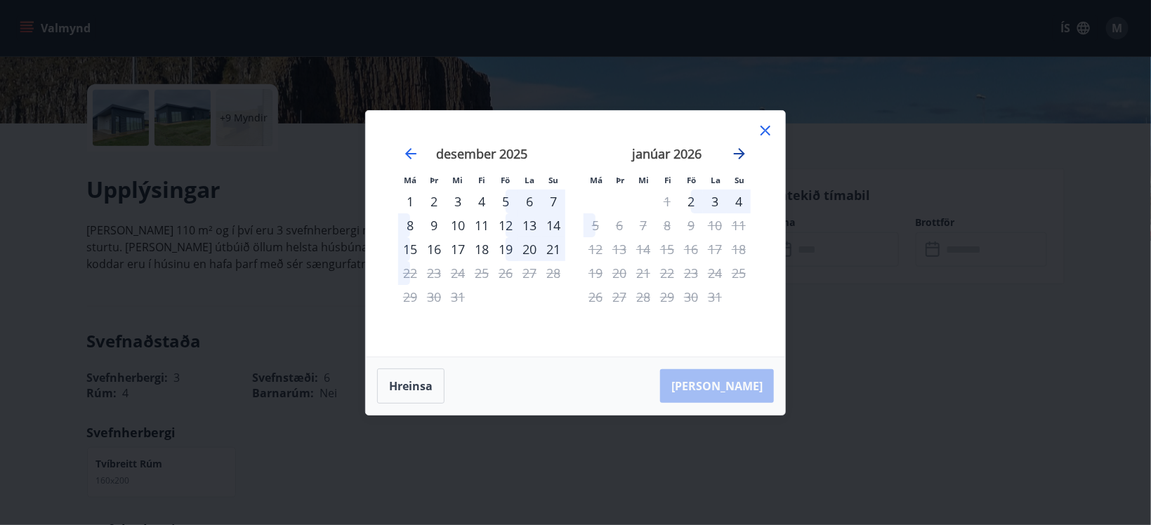
click at [741, 152] on icon "Move forward to switch to the next month." at bounding box center [739, 153] width 17 height 17
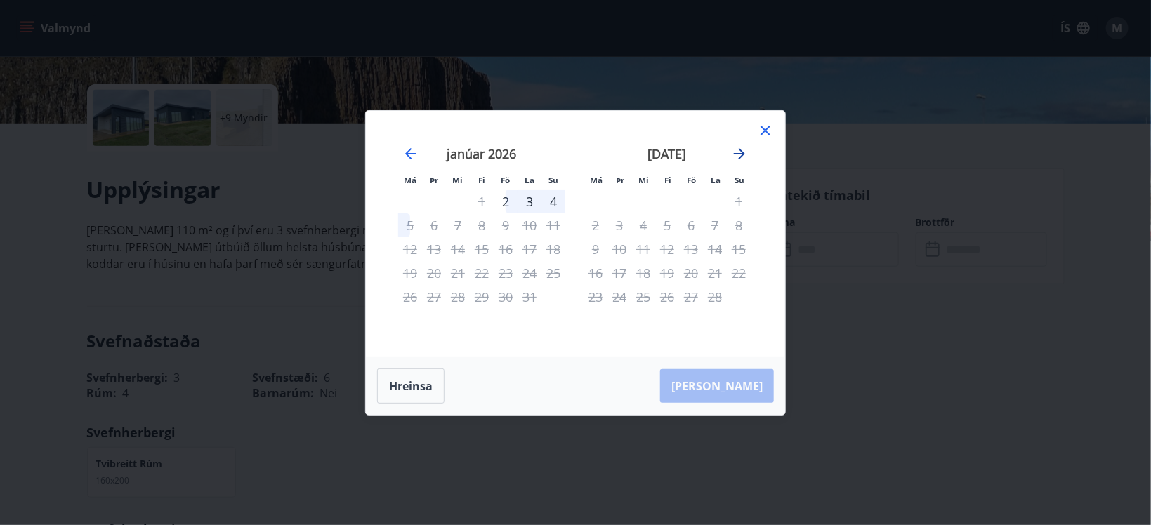
click at [741, 152] on icon "Move forward to switch to the next month." at bounding box center [739, 153] width 17 height 17
click at [764, 131] on icon at bounding box center [766, 131] width 10 height 10
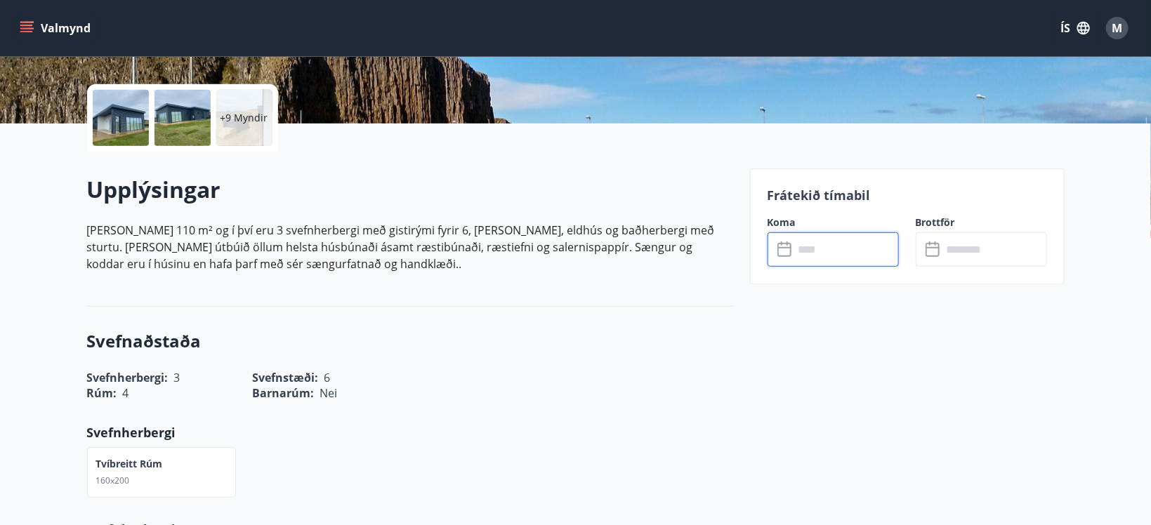
click at [123, 125] on div at bounding box center [121, 118] width 56 height 56
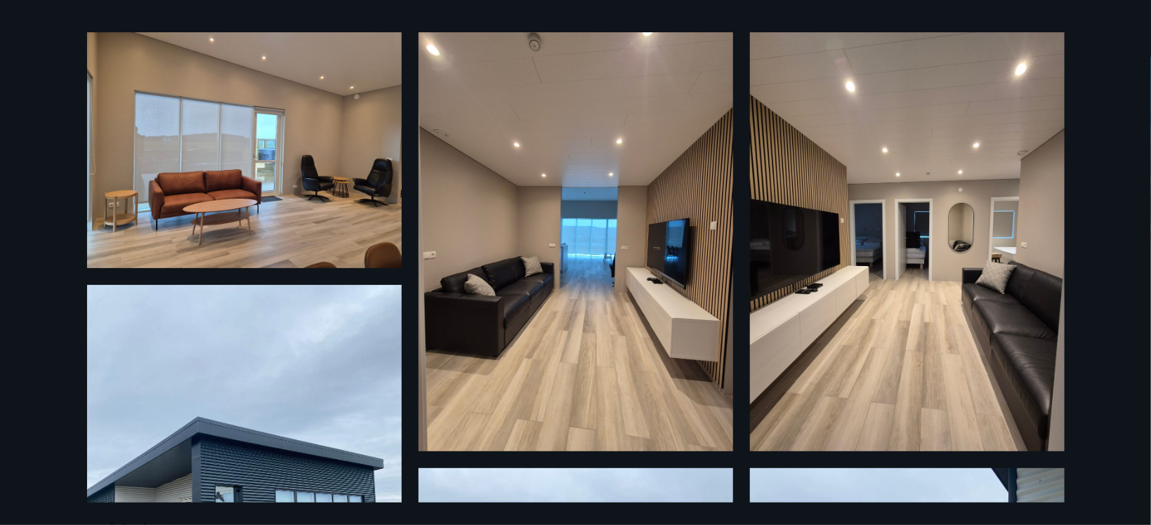
scroll to position [0, 0]
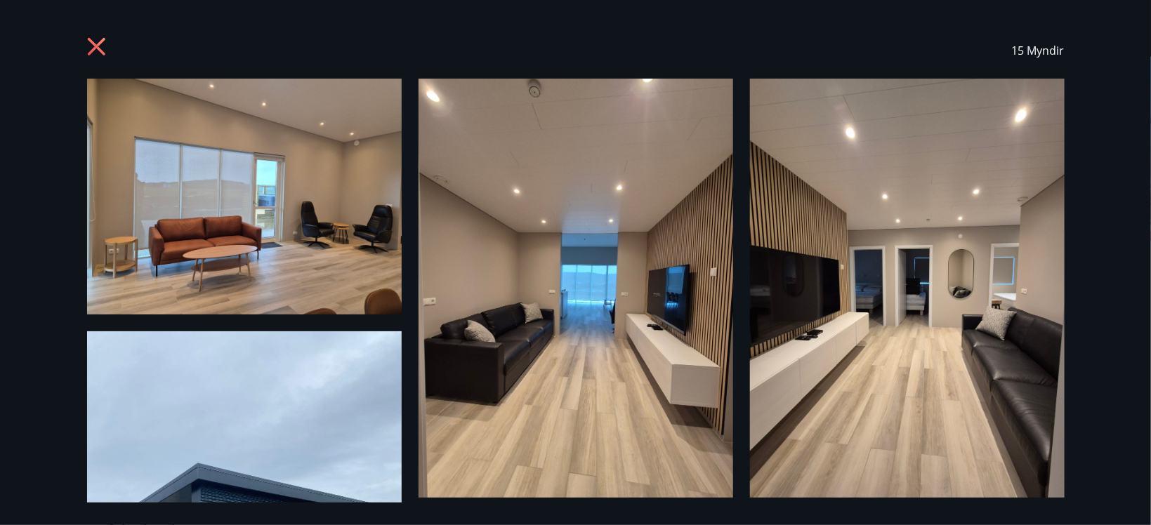
click at [96, 47] on icon at bounding box center [96, 47] width 4 height 4
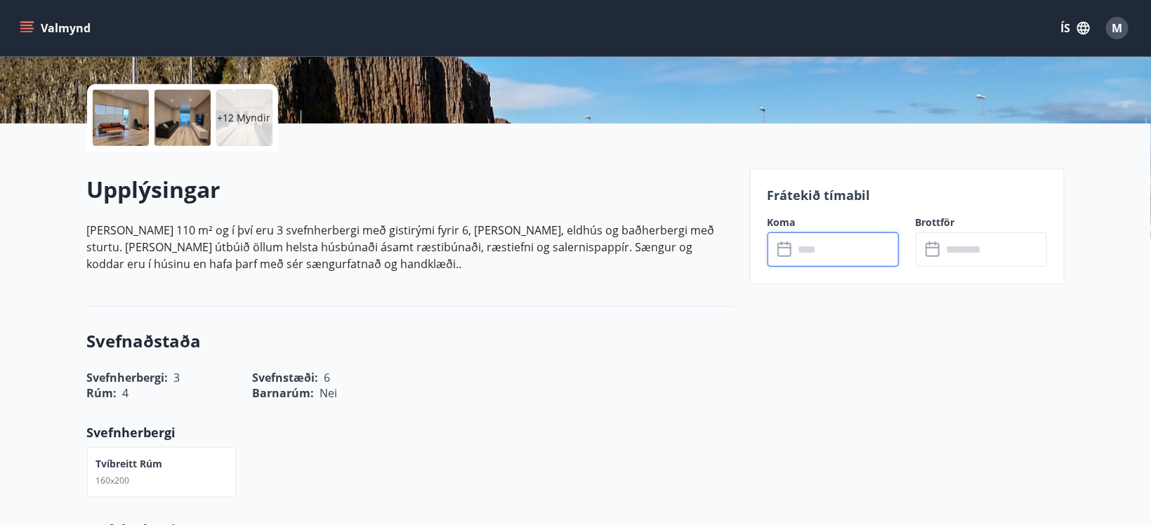
click at [855, 248] on input "text" at bounding box center [846, 249] width 105 height 34
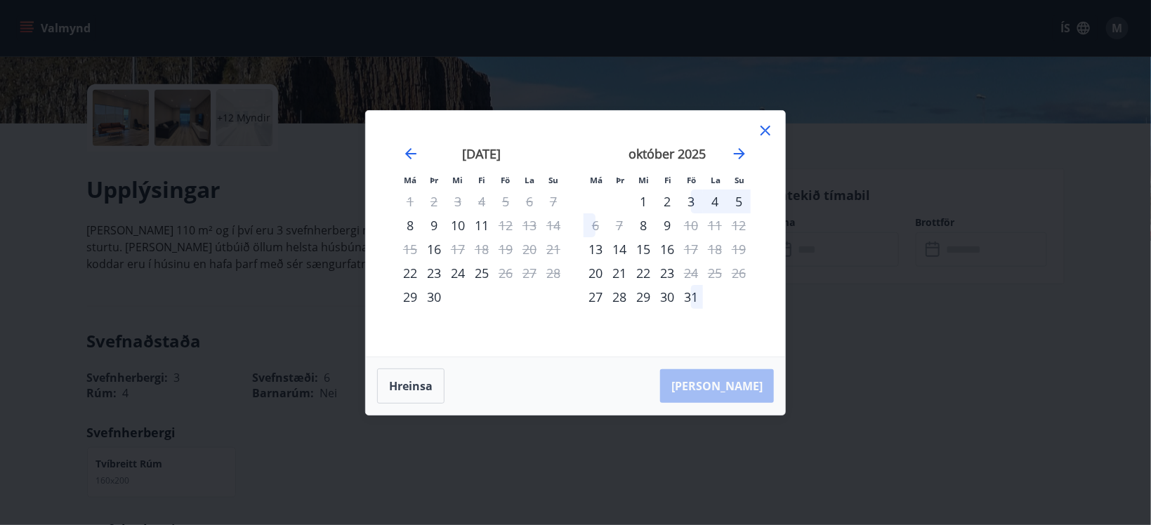
click at [689, 199] on div "3" at bounding box center [691, 202] width 24 height 24
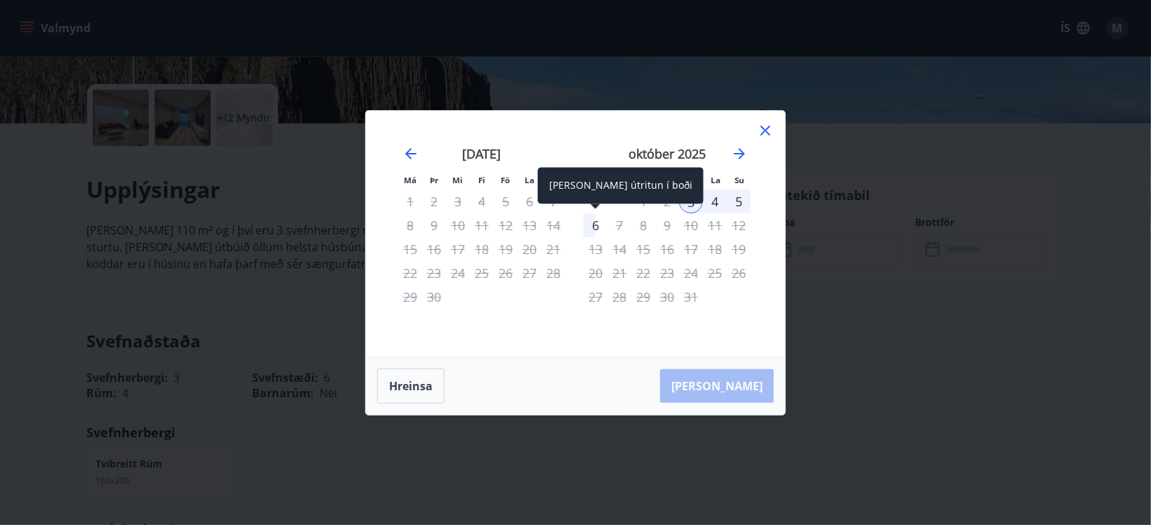
click at [597, 228] on div "6" at bounding box center [596, 226] width 24 height 24
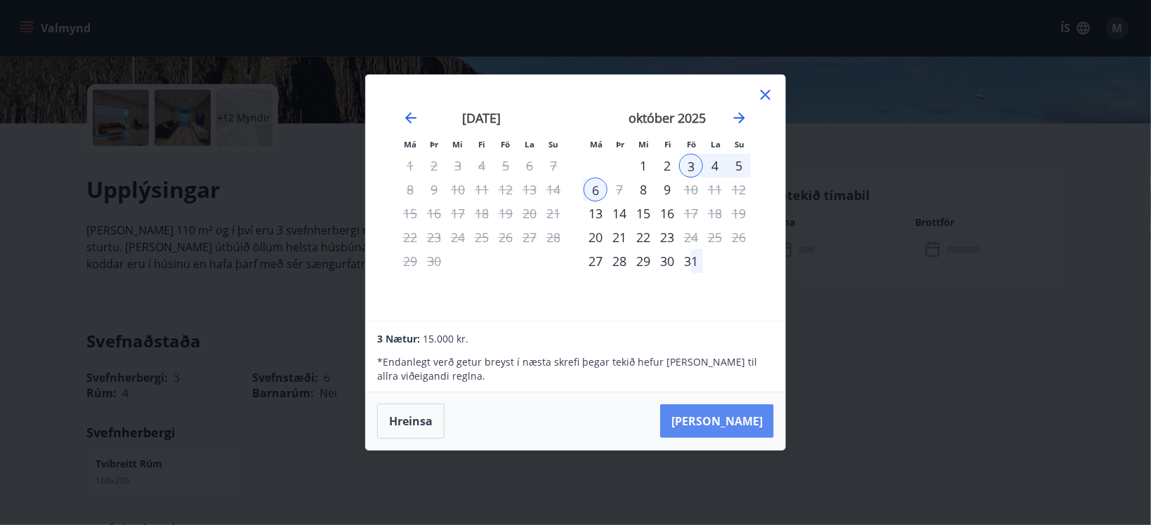
click at [744, 433] on button "[PERSON_NAME]" at bounding box center [717, 422] width 114 height 34
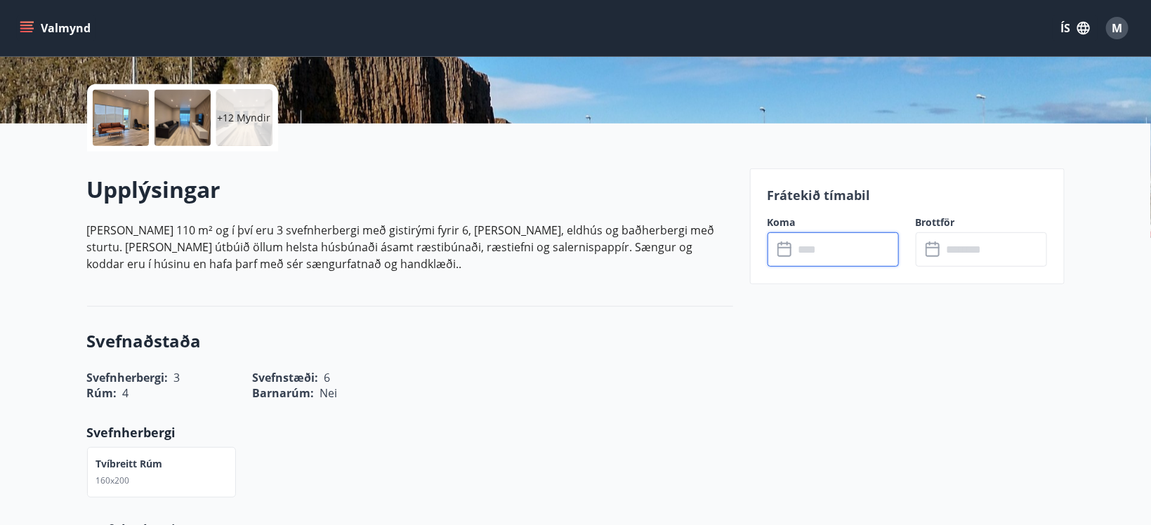
type input "******"
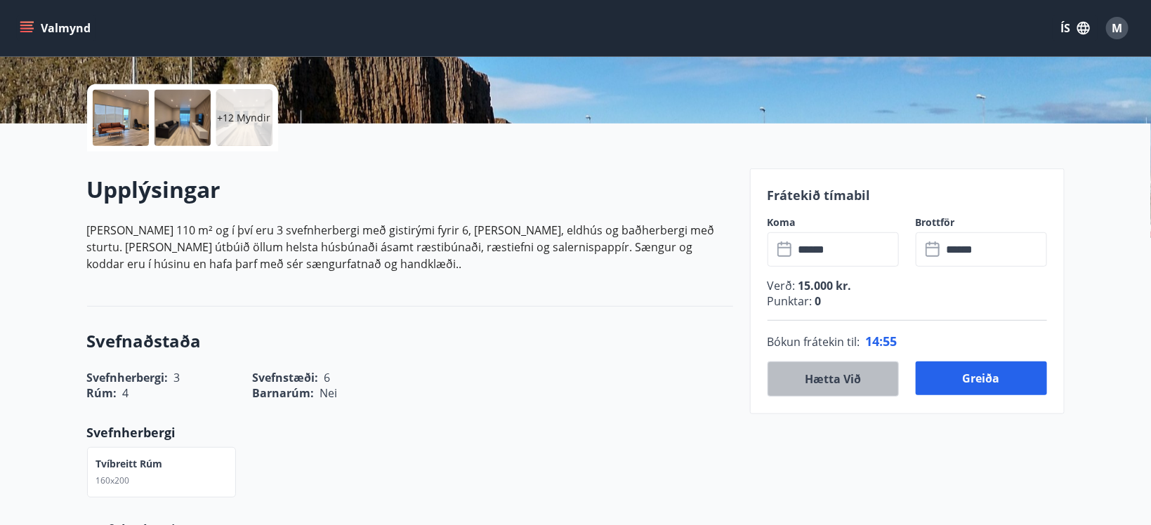
click at [834, 376] on button "Hætta við" at bounding box center [833, 379] width 131 height 35
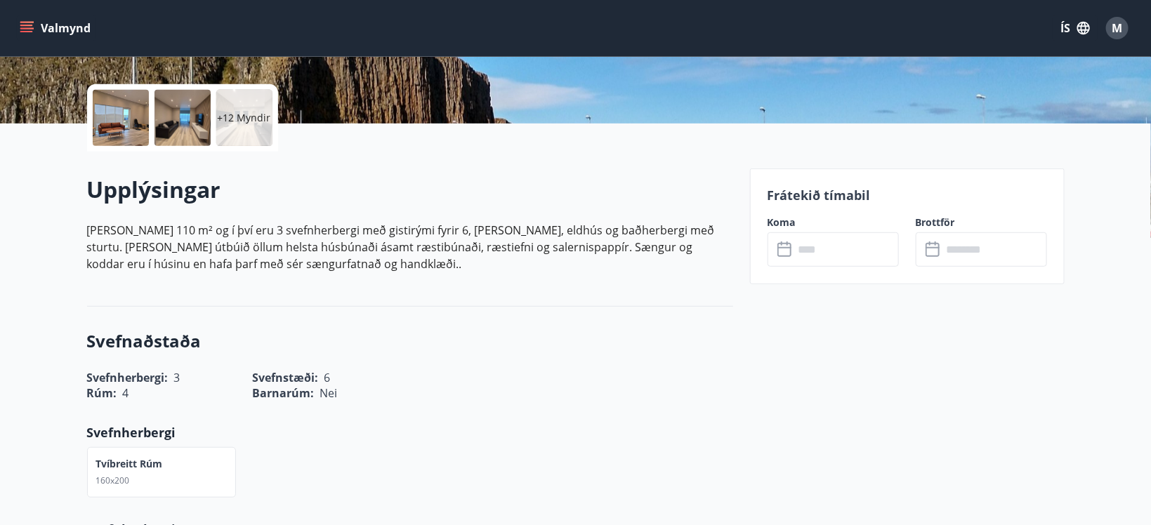
click at [31, 26] on icon "menu" at bounding box center [27, 28] width 14 height 14
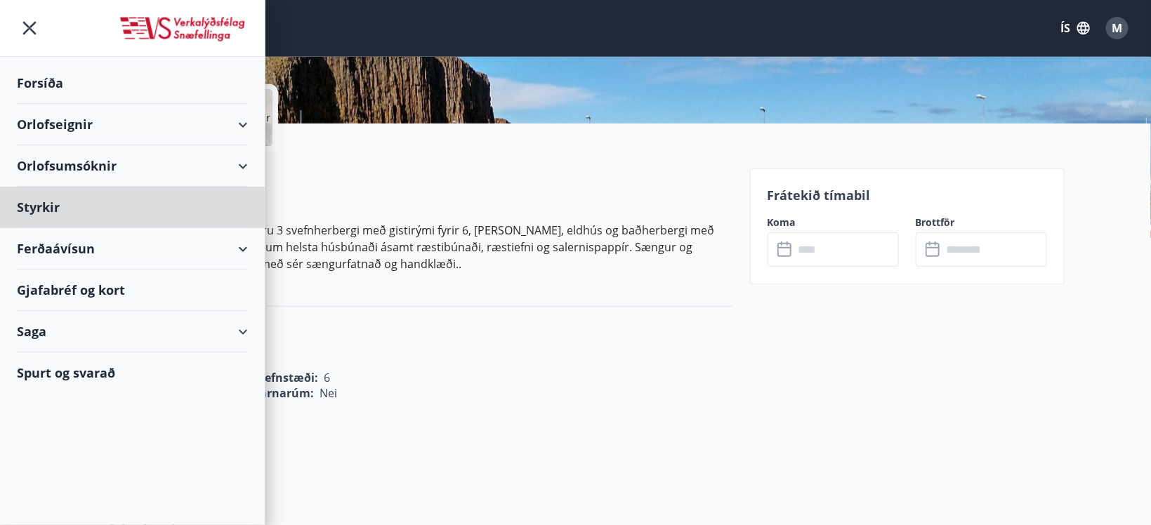
click at [45, 82] on div "Forsíða" at bounding box center [132, 83] width 231 height 41
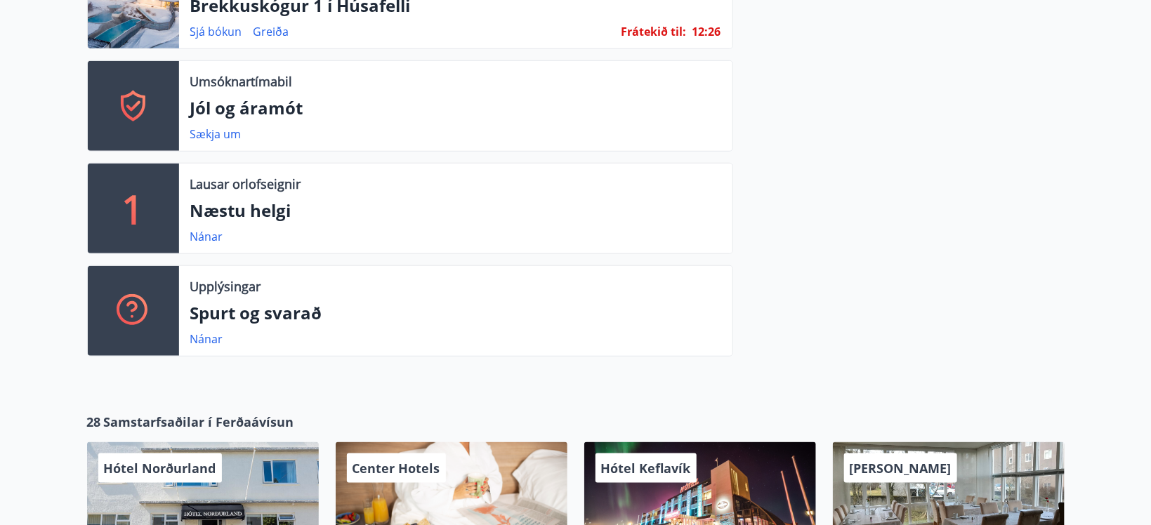
scroll to position [670, 0]
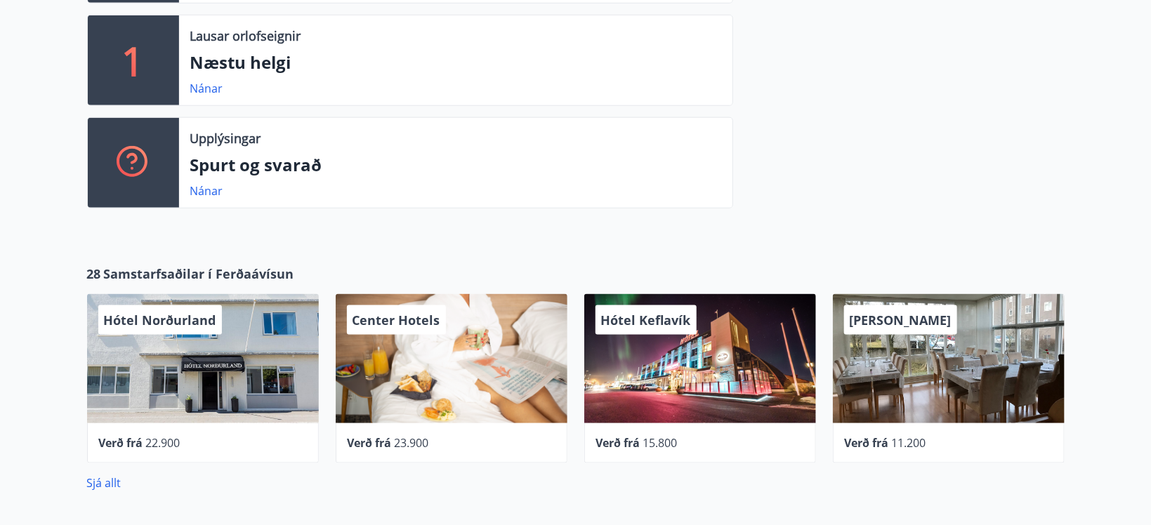
click at [388, 324] on span "Center Hotels" at bounding box center [397, 320] width 88 height 17
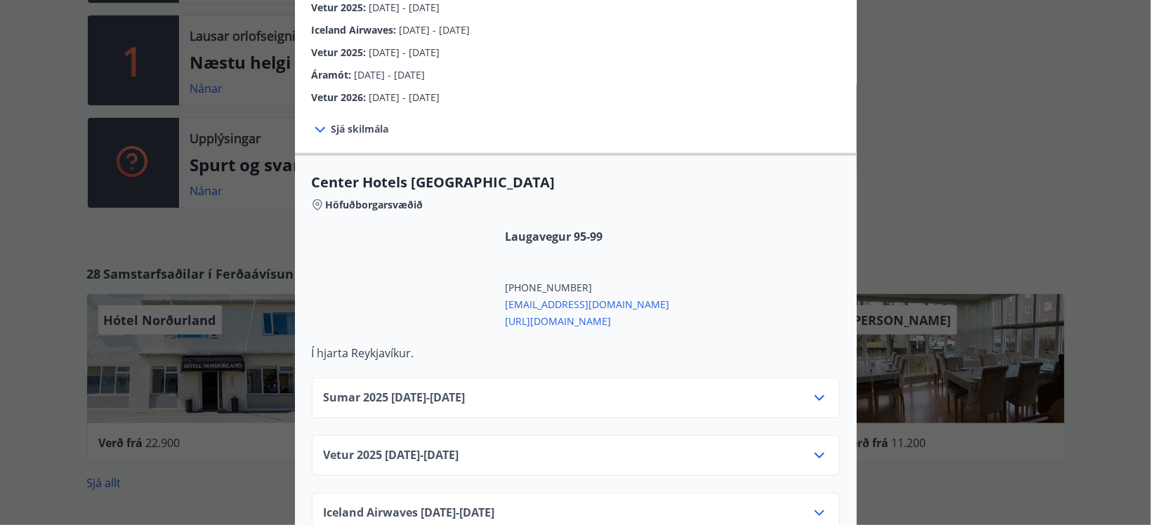
scroll to position [625, 0]
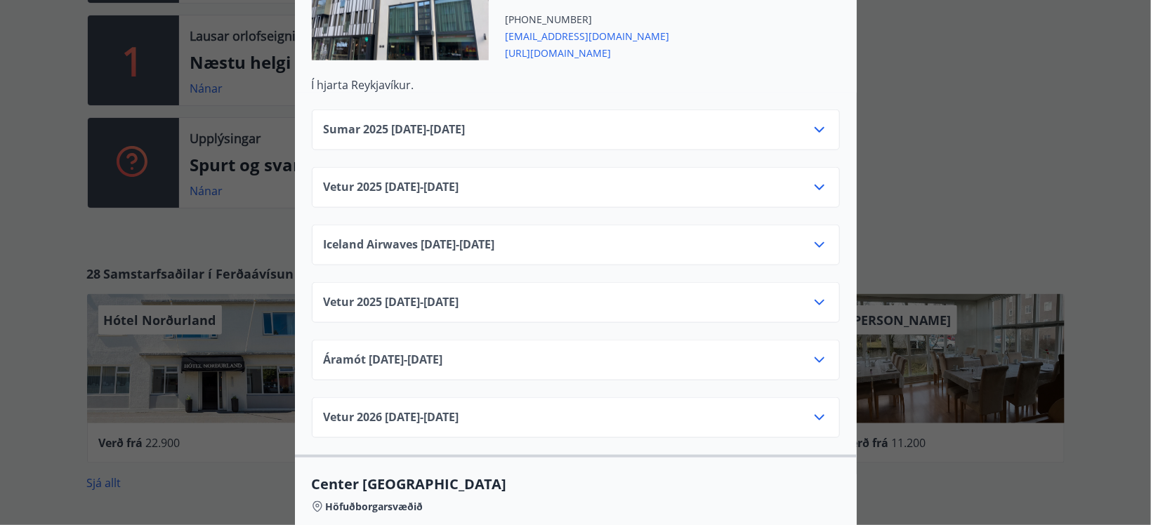
click at [818, 122] on icon at bounding box center [819, 130] width 17 height 17
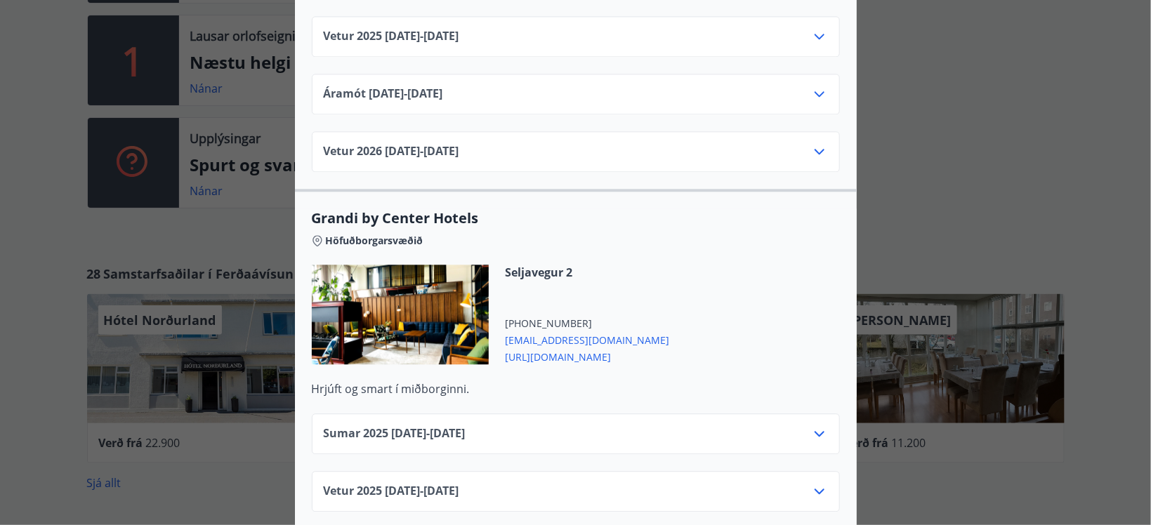
scroll to position [1697, 0]
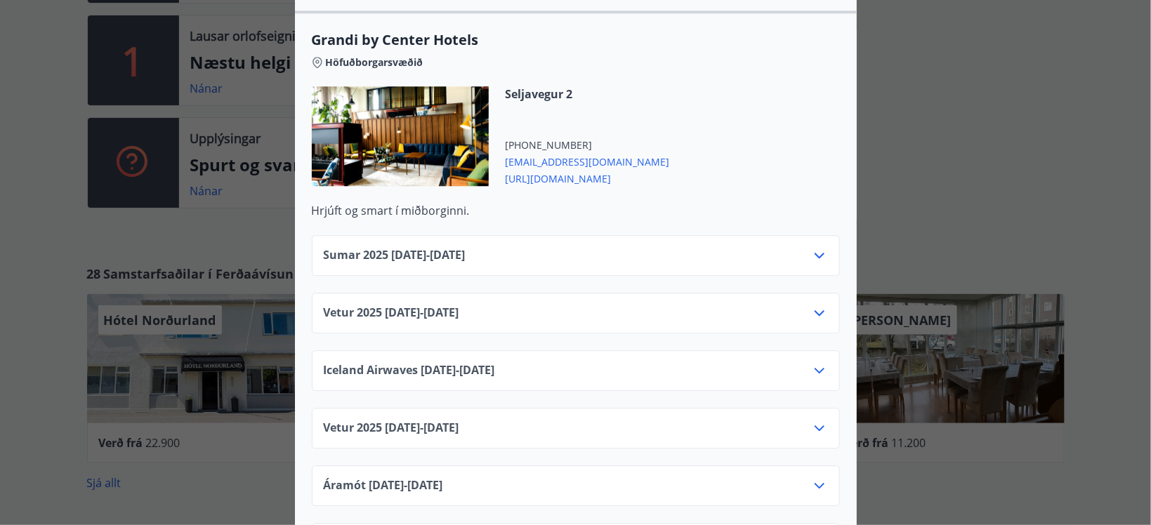
click at [812, 247] on icon at bounding box center [819, 255] width 17 height 17
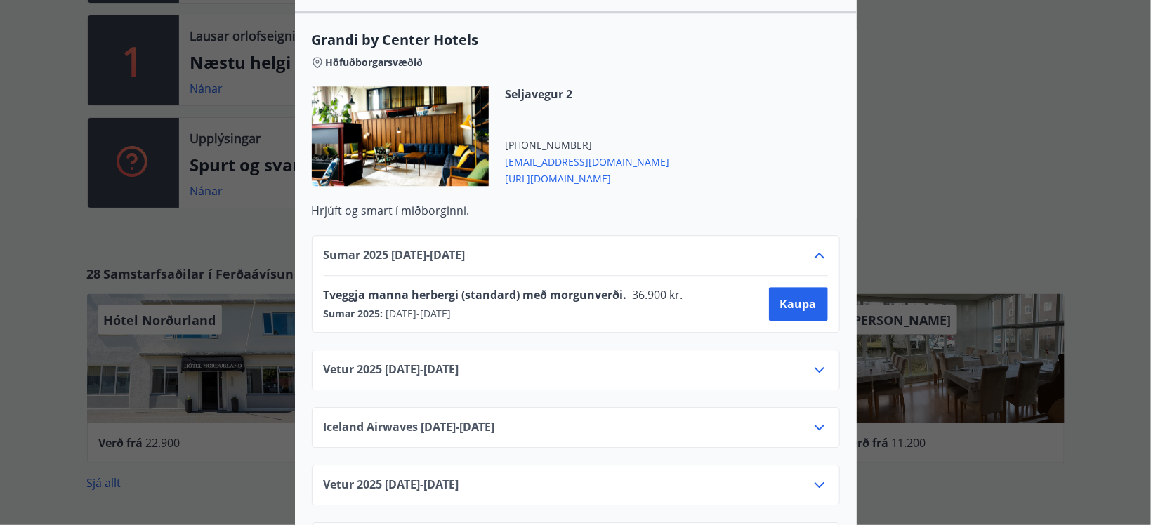
click at [815, 362] on icon at bounding box center [819, 370] width 17 height 17
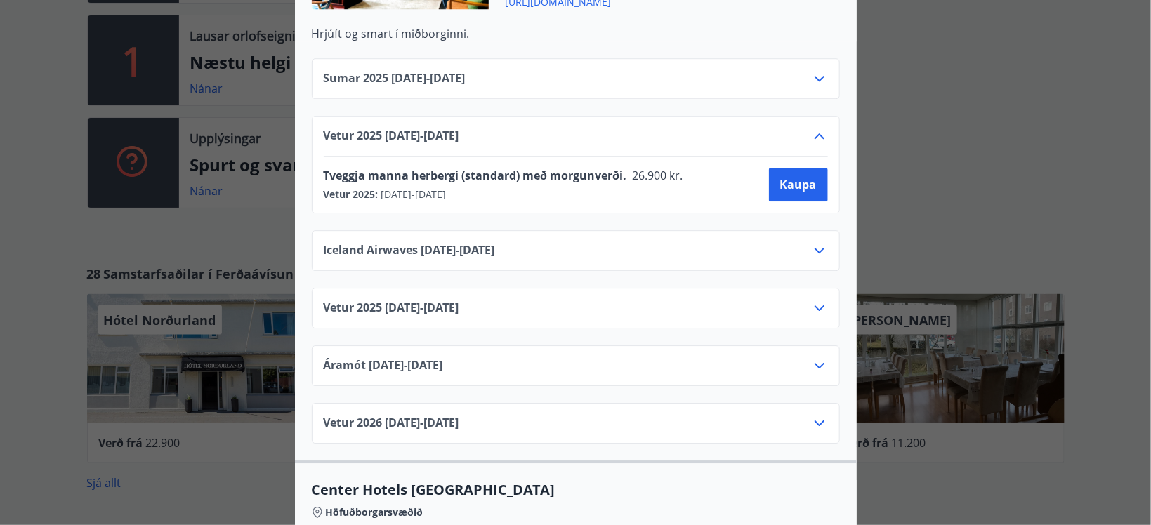
scroll to position [1876, 0]
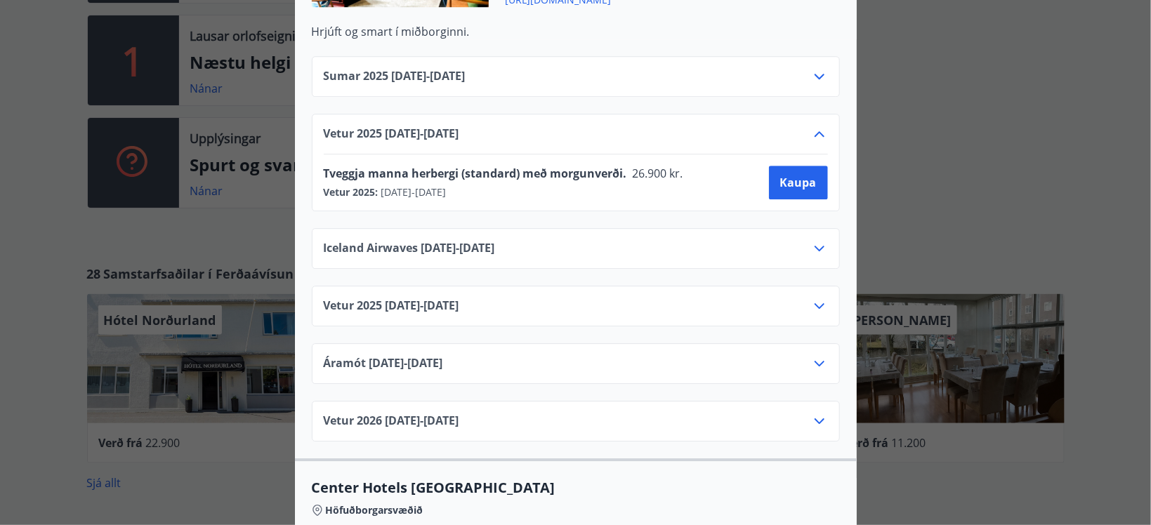
click at [820, 240] on icon at bounding box center [819, 248] width 17 height 17
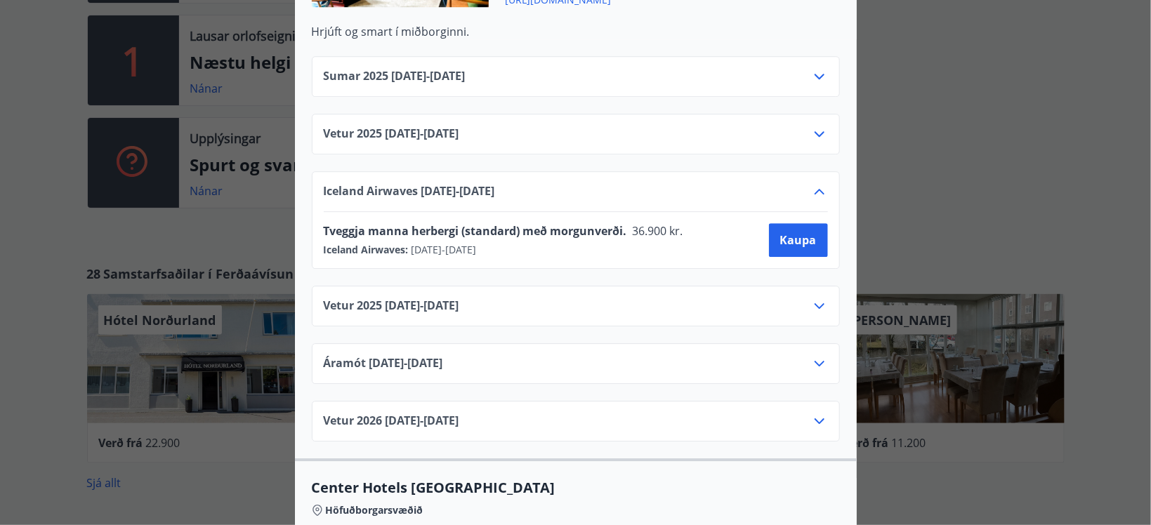
click at [818, 298] on icon at bounding box center [819, 306] width 17 height 17
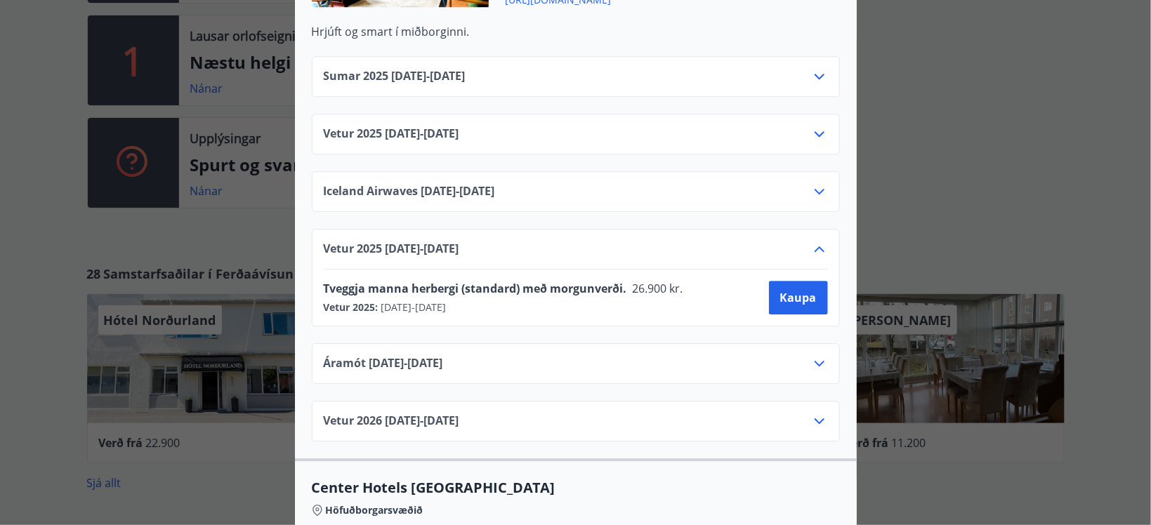
click at [824, 355] on icon at bounding box center [819, 363] width 17 height 17
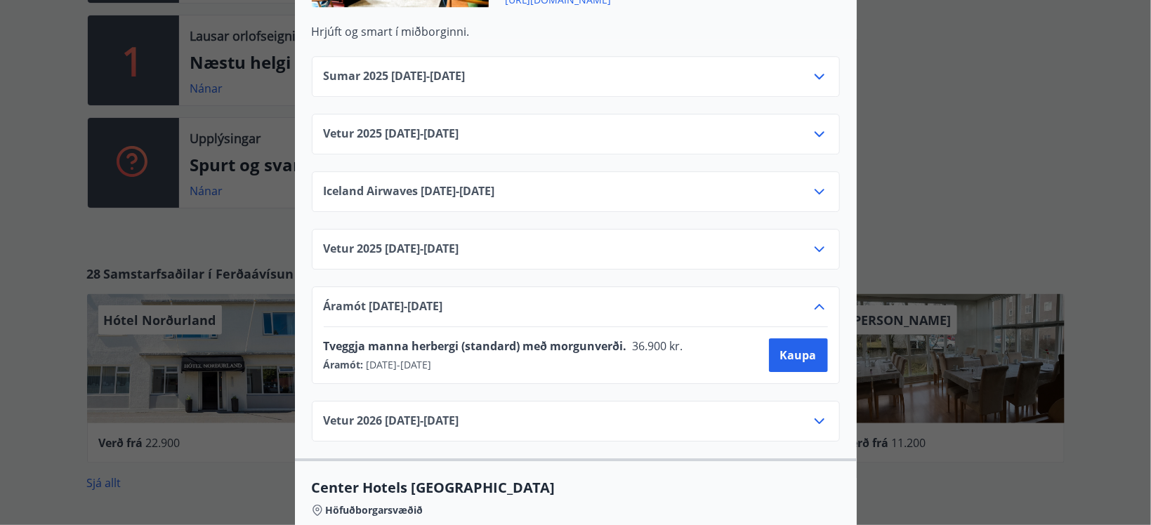
click at [821, 413] on icon at bounding box center [819, 421] width 17 height 17
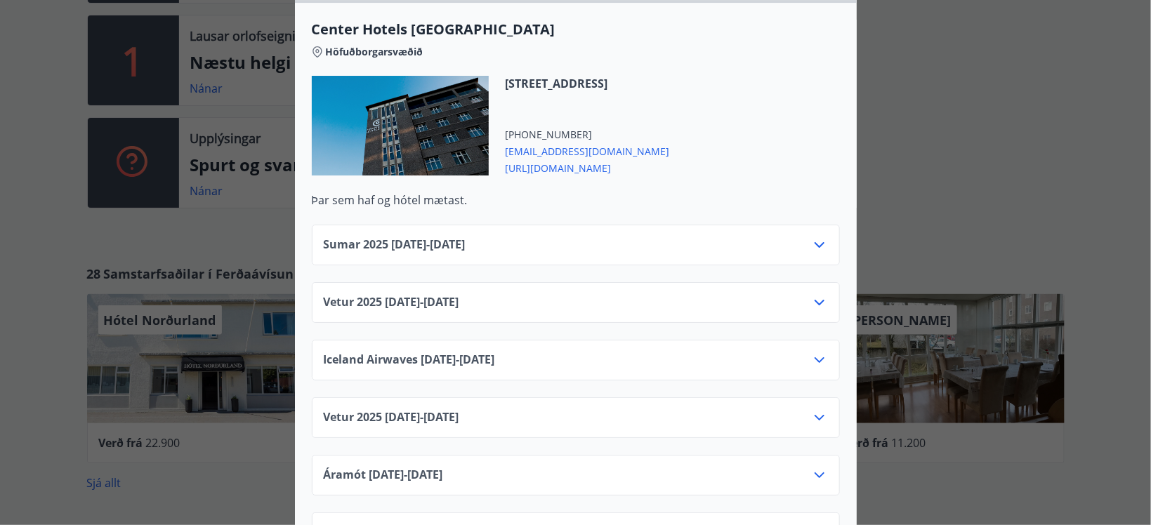
scroll to position [2501, 0]
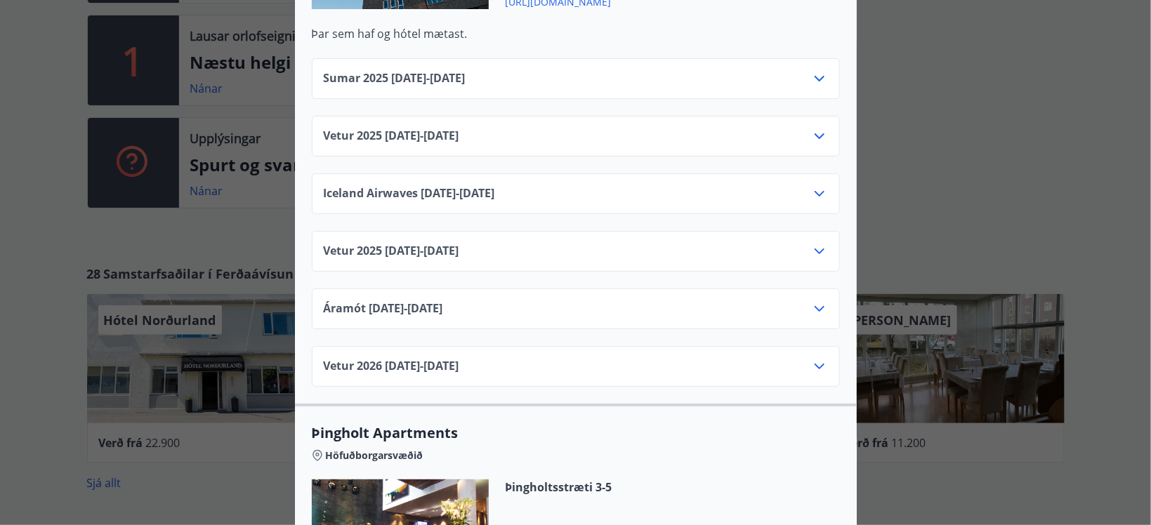
click at [822, 358] on icon at bounding box center [819, 366] width 17 height 17
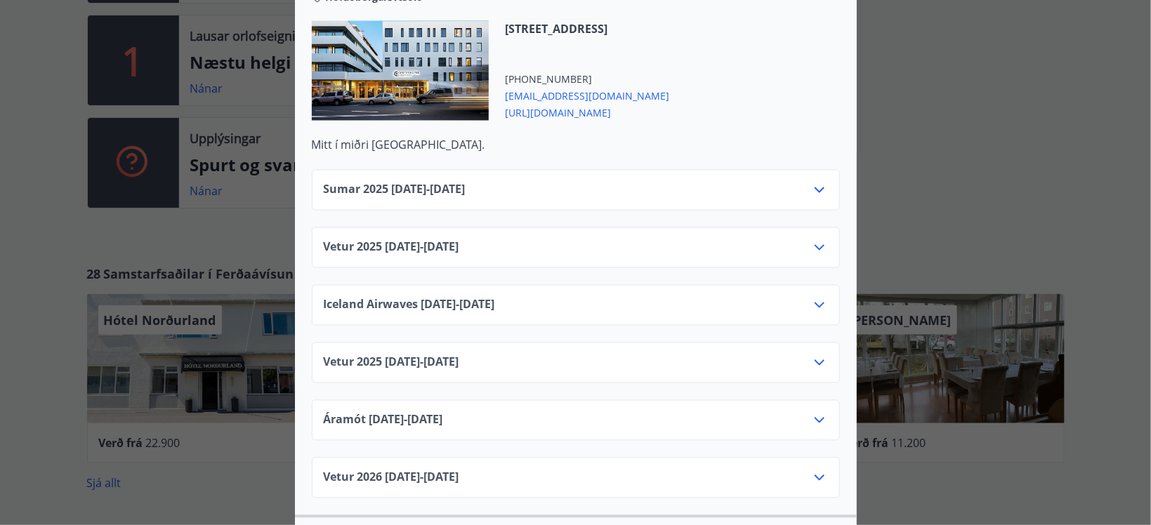
scroll to position [3663, 0]
click at [820, 189] on icon at bounding box center [820, 192] width 10 height 6
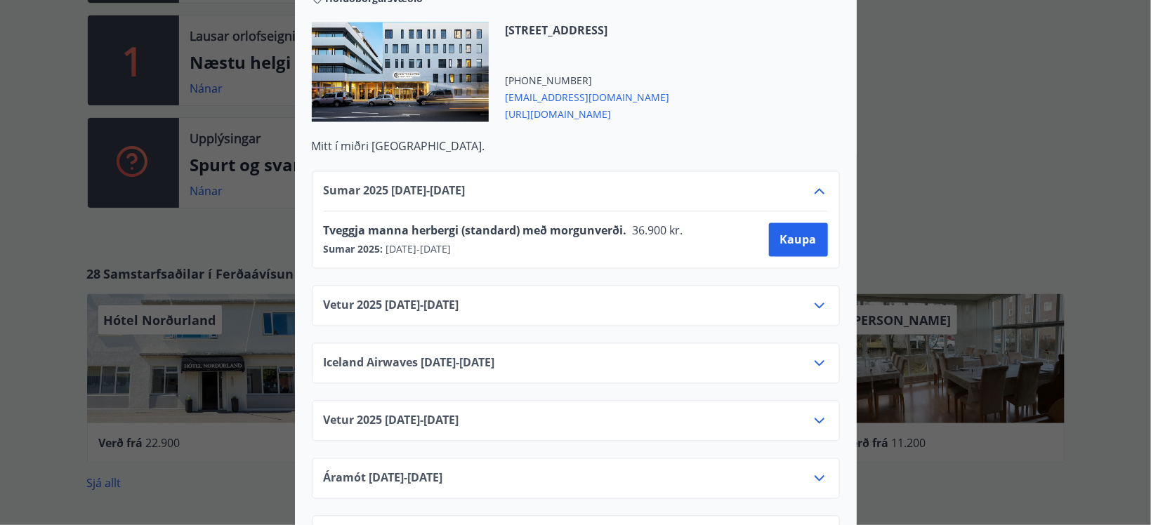
click at [825, 298] on icon at bounding box center [819, 306] width 17 height 17
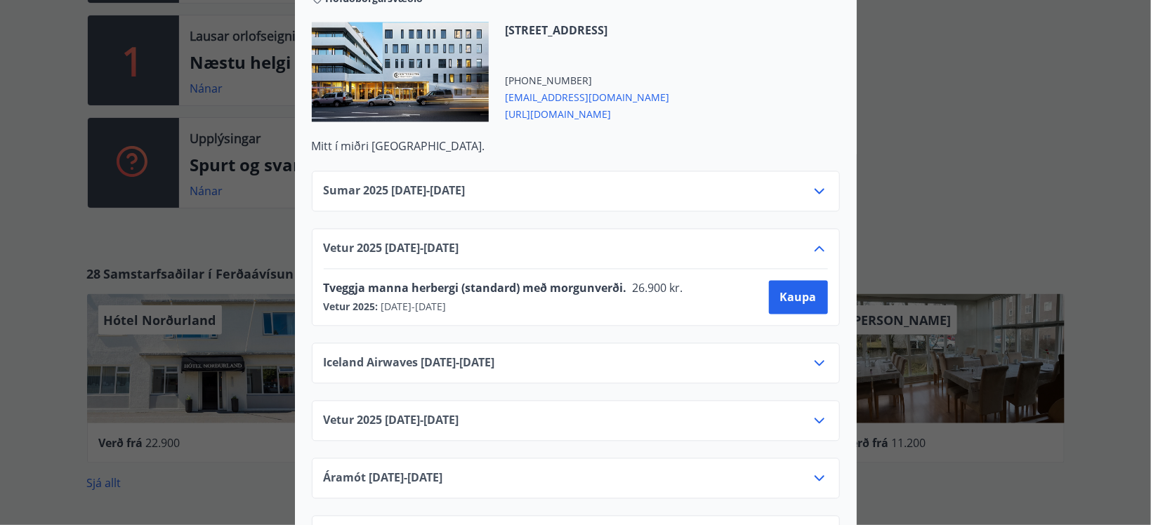
click at [827, 355] on icon at bounding box center [819, 363] width 17 height 17
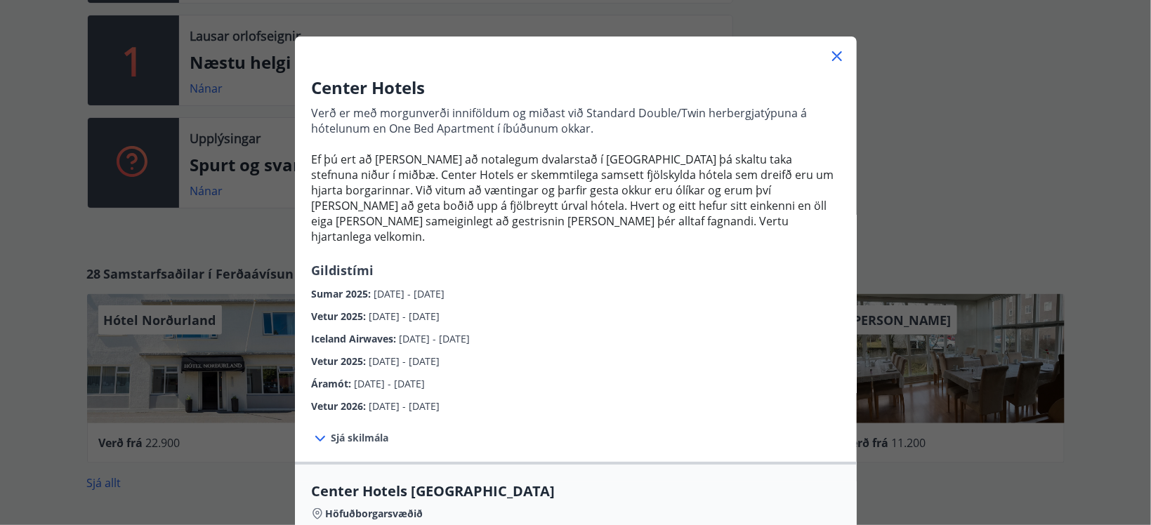
scroll to position [0, 0]
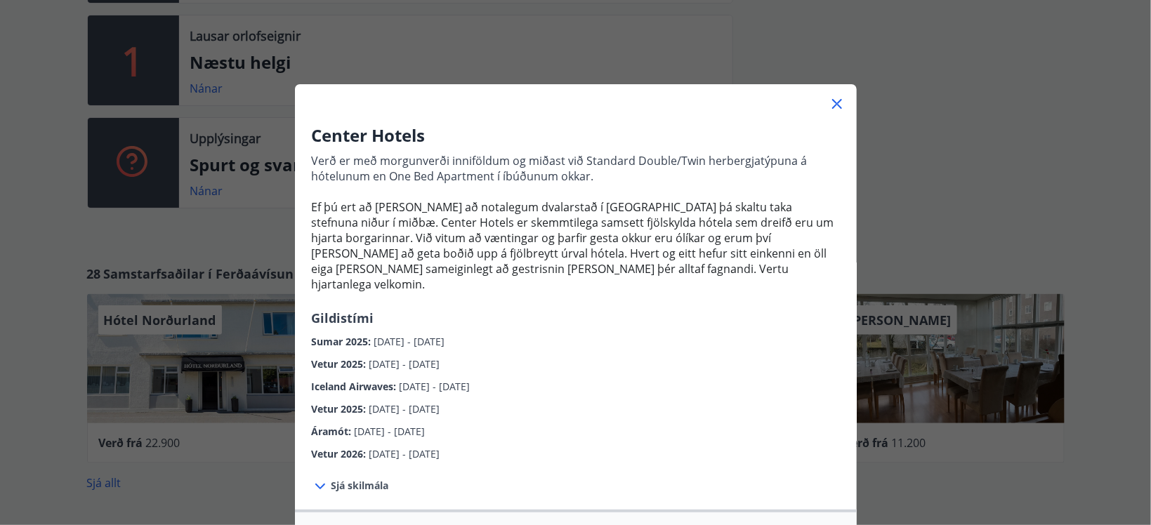
click at [835, 103] on icon at bounding box center [837, 104] width 10 height 10
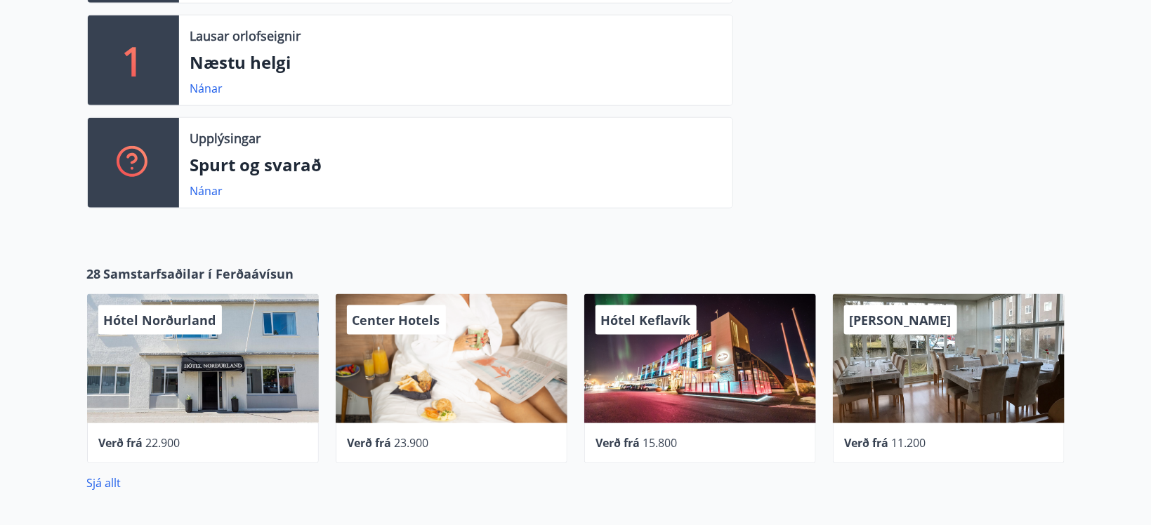
click at [160, 326] on span "Hótel Norðurland" at bounding box center [160, 320] width 112 height 17
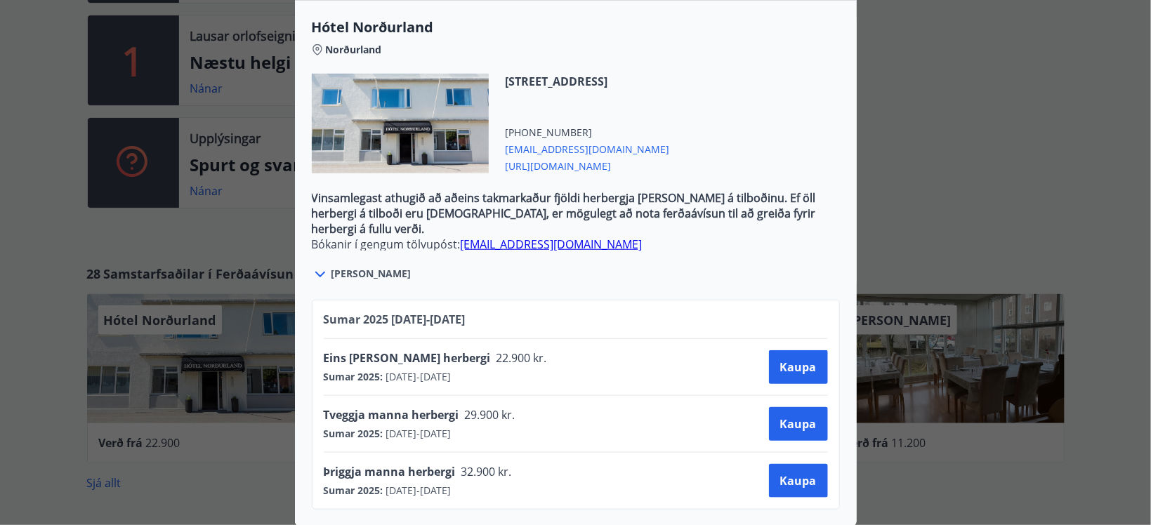
scroll to position [431, 0]
click at [787, 426] on span "Kaupa" at bounding box center [798, 423] width 37 height 15
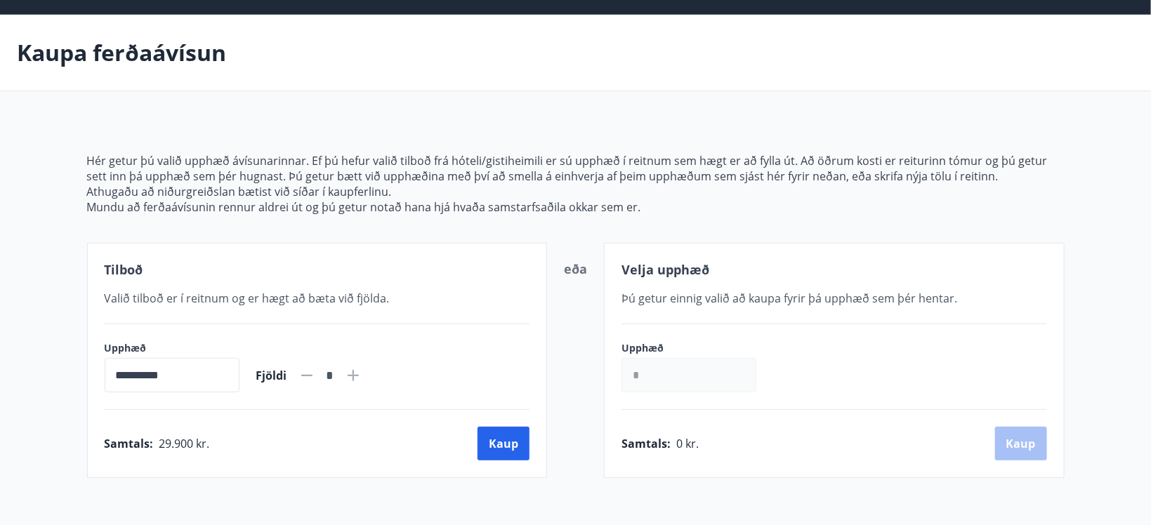
scroll to position [74, 0]
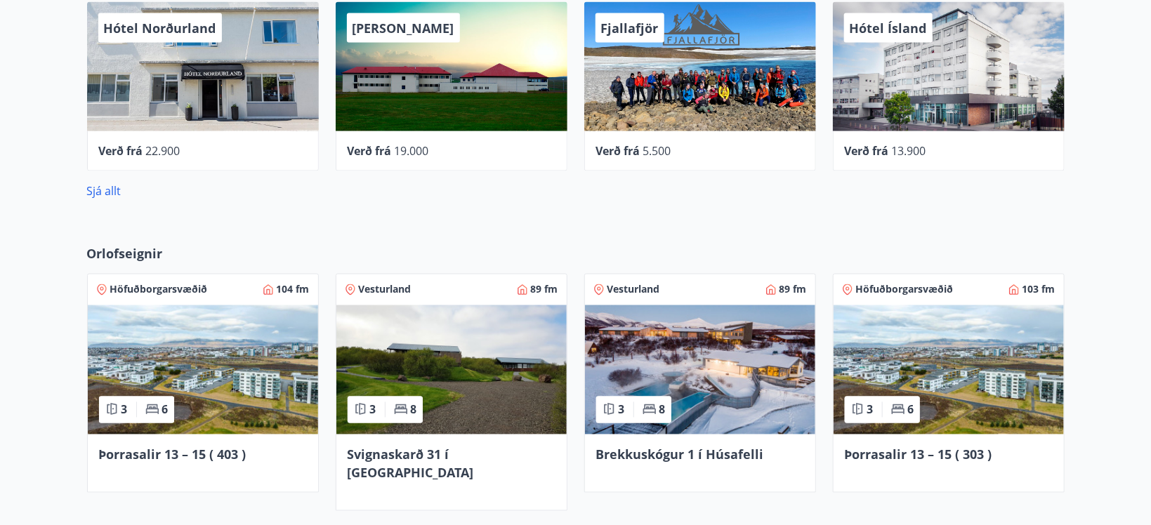
scroll to position [1063, 0]
